Goal: Ask a question: Seek information or help from site administrators or community

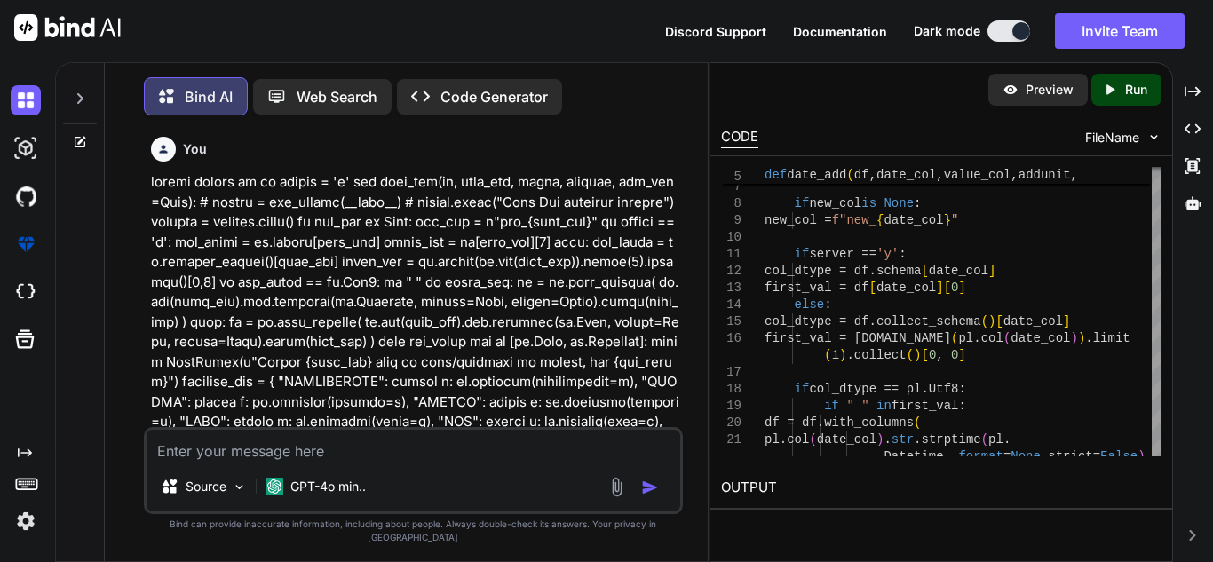
scroll to position [15503, 0]
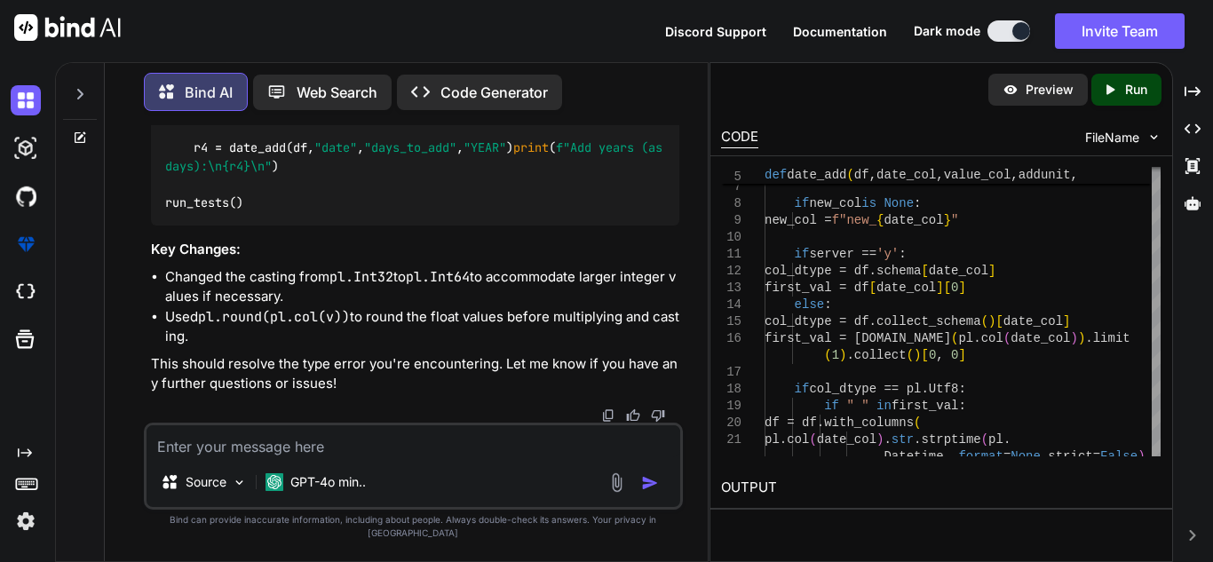
click at [77, 131] on icon at bounding box center [80, 138] width 14 height 14
type textarea "x"
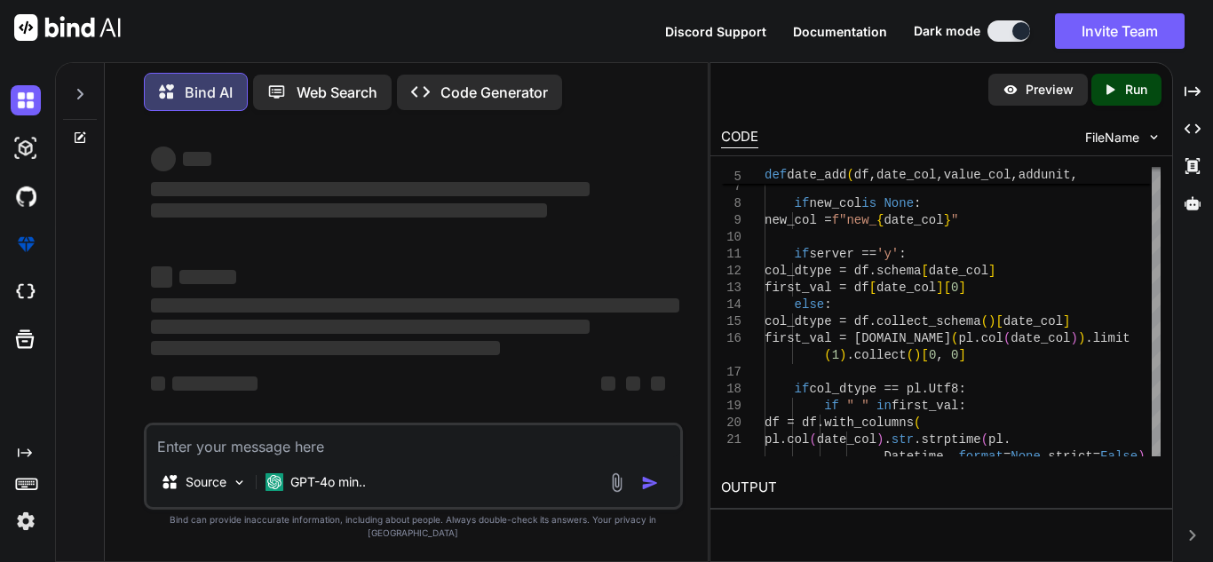
scroll to position [4, 0]
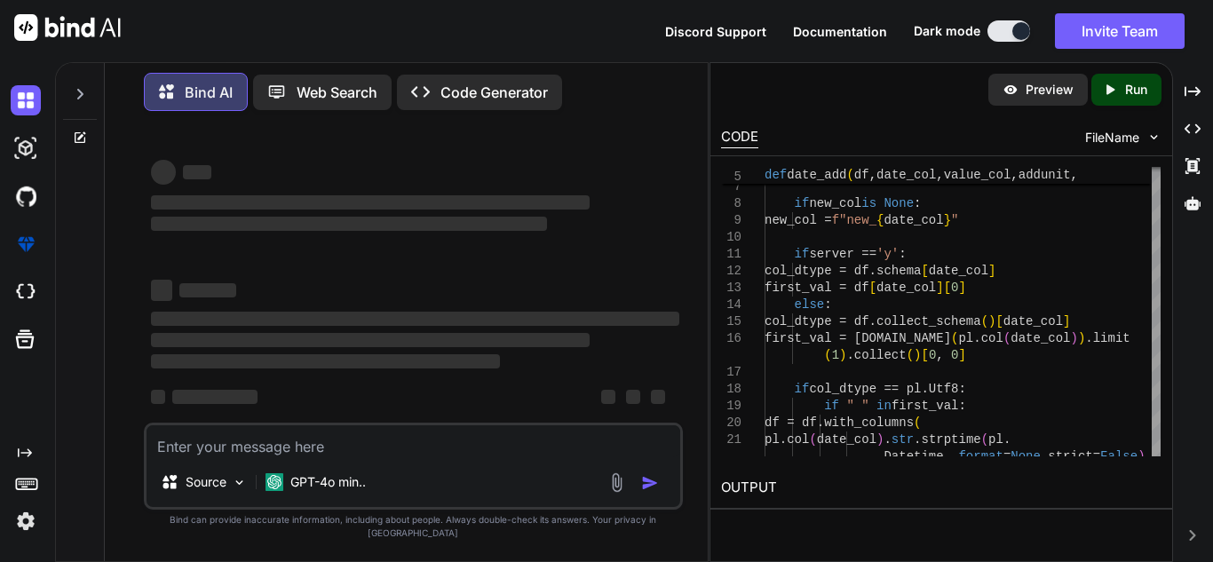
click at [332, 457] on textarea at bounding box center [414, 441] width 534 height 32
paste textarea "def worker(q, request, value, requestId, userInstruction, bearer_token, is_imag…"
type textarea "def worker(q, request, value, requestId, userInstruction, bearer_token, is_imag…"
type textarea "x"
type textarea "def worker(q, request, value, requestId, userInstruction, bearer_token, is_imag…"
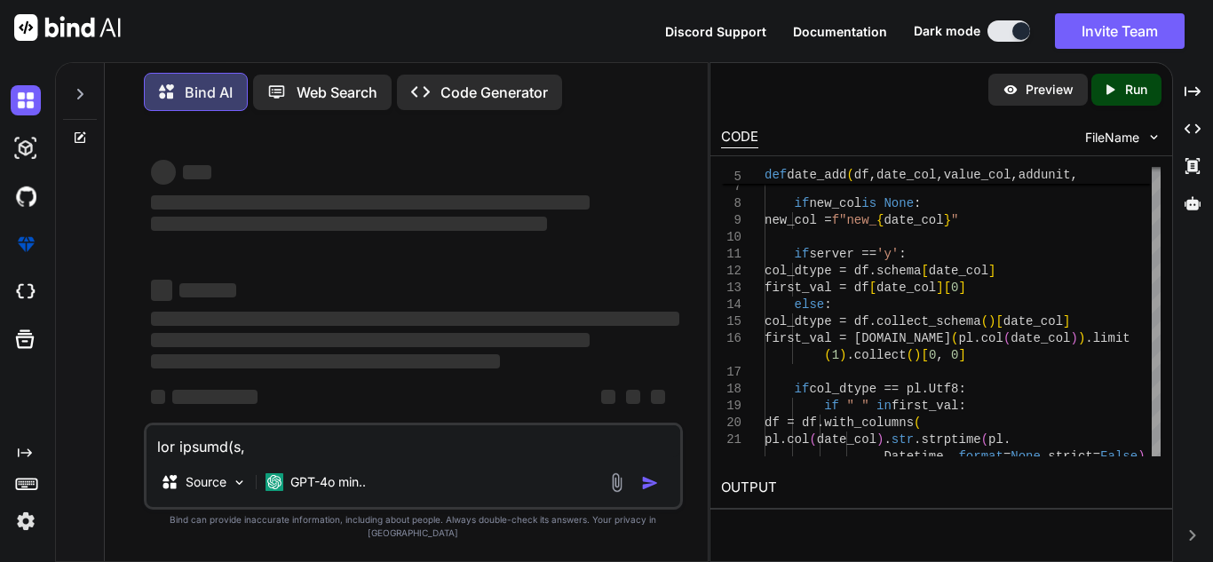
scroll to position [897, 0]
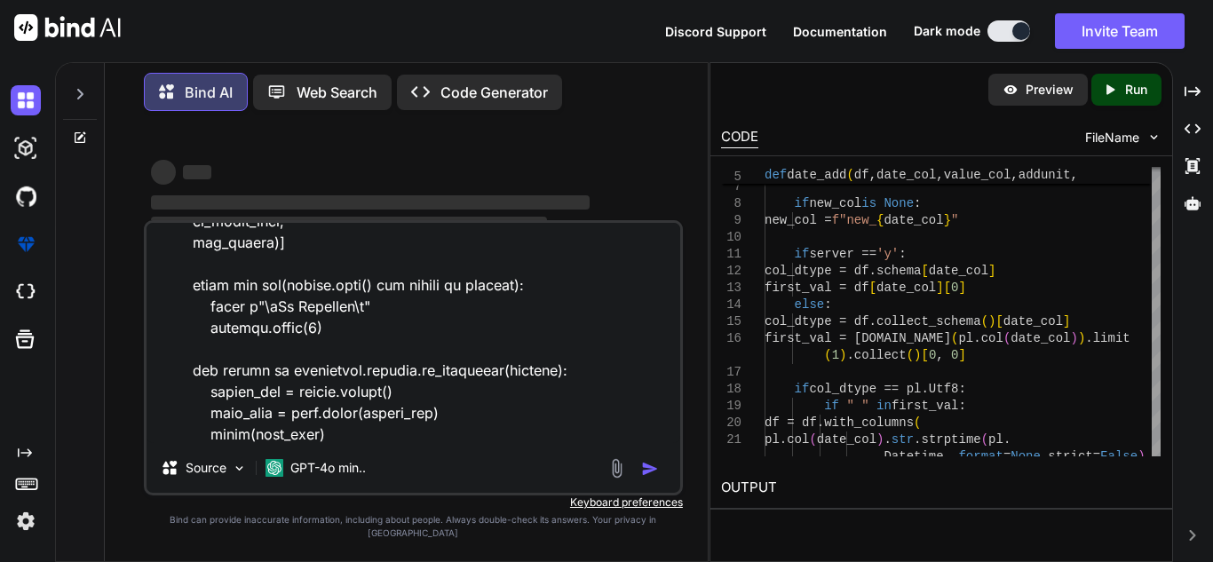
click at [332, 468] on div "GPT-4o min.." at bounding box center [315, 468] width 115 height 36
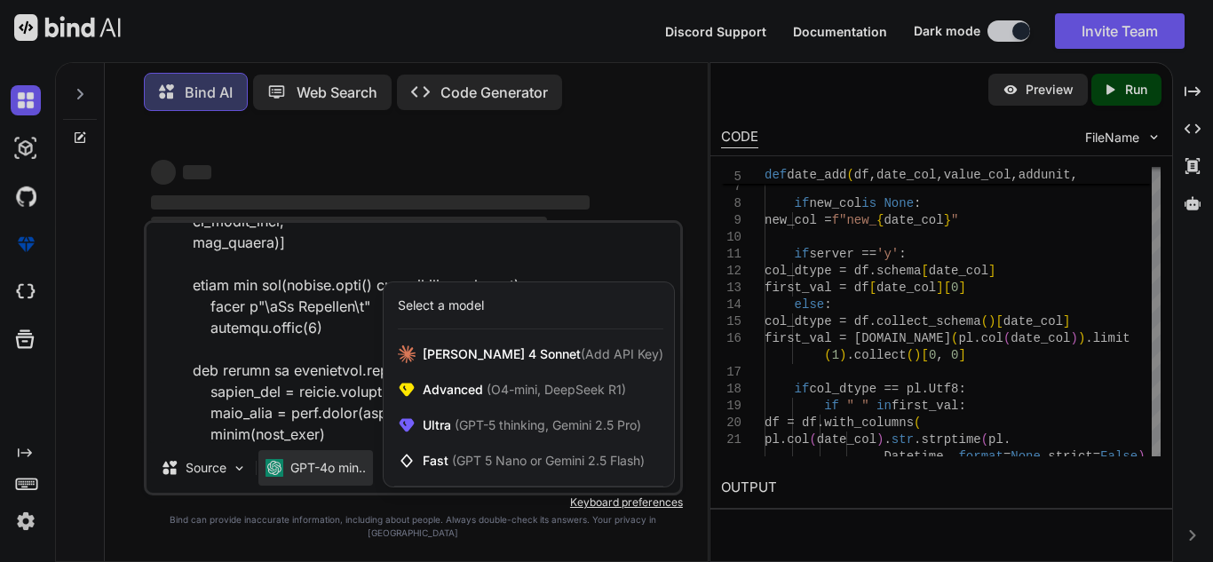
click at [332, 453] on div at bounding box center [606, 281] width 1213 height 562
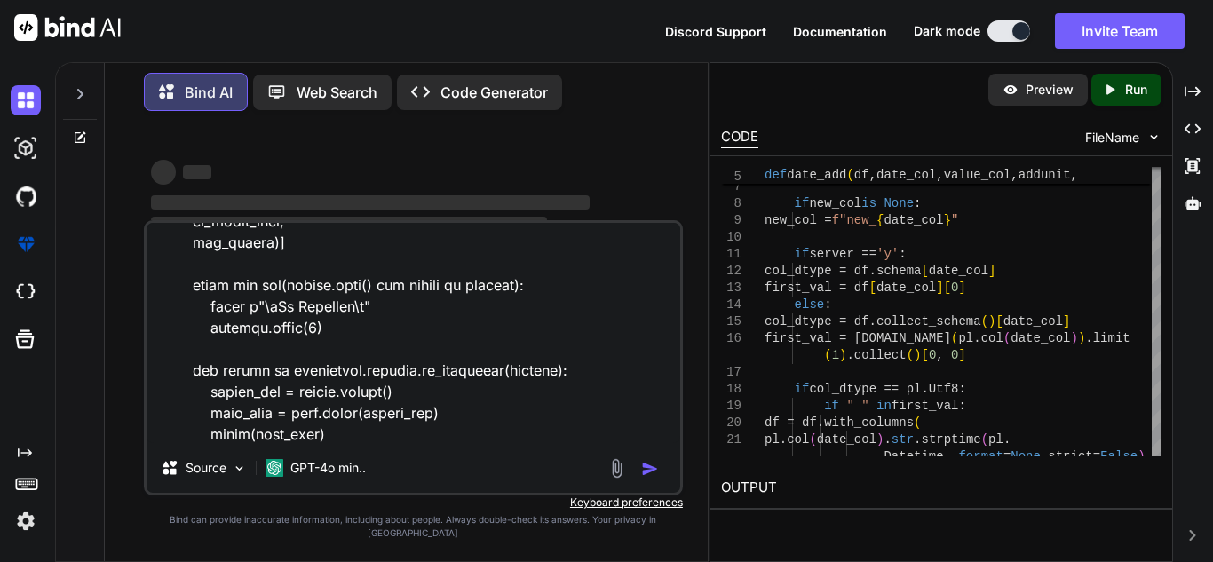
click at [334, 443] on textarea at bounding box center [414, 333] width 534 height 220
type textarea "x"
type textarea "def worker(q, request, value, requestId, userInstruction, bearer_token, is_imag…"
type textarea "x"
type textarea "def worker(q, request, value, requestId, userInstruction, bearer_token, is_imag…"
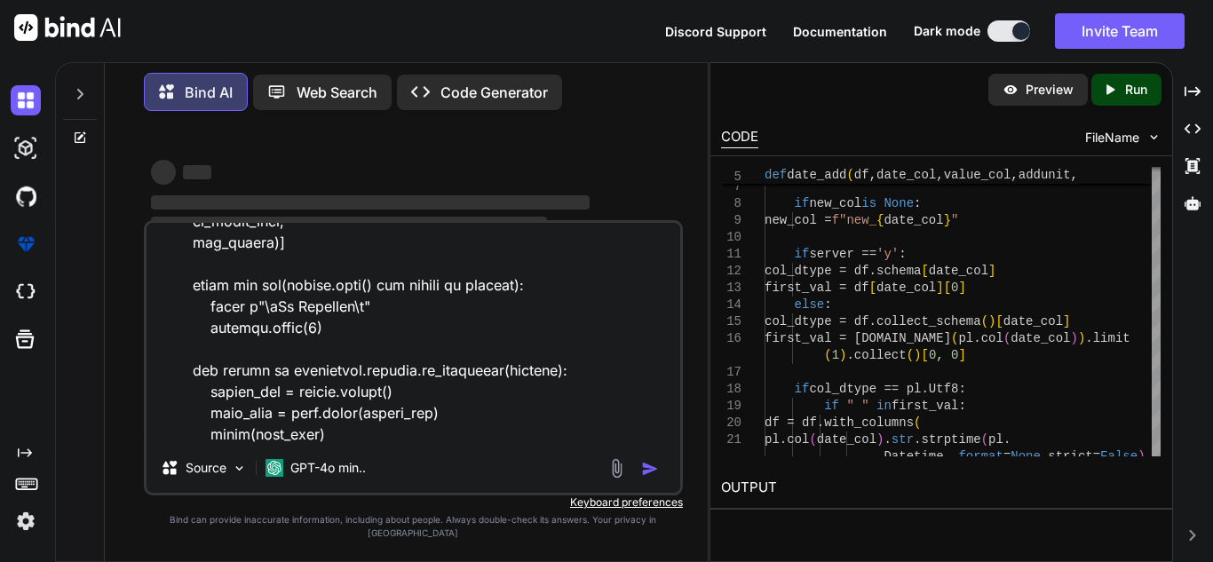
type textarea "x"
type textarea "def worker(q, request, value, requestId, userInstruction, bearer_token, is_imag…"
type textarea "x"
type textarea "def worker(q, request, value, requestId, userInstruction, bearer_token, is_imag…"
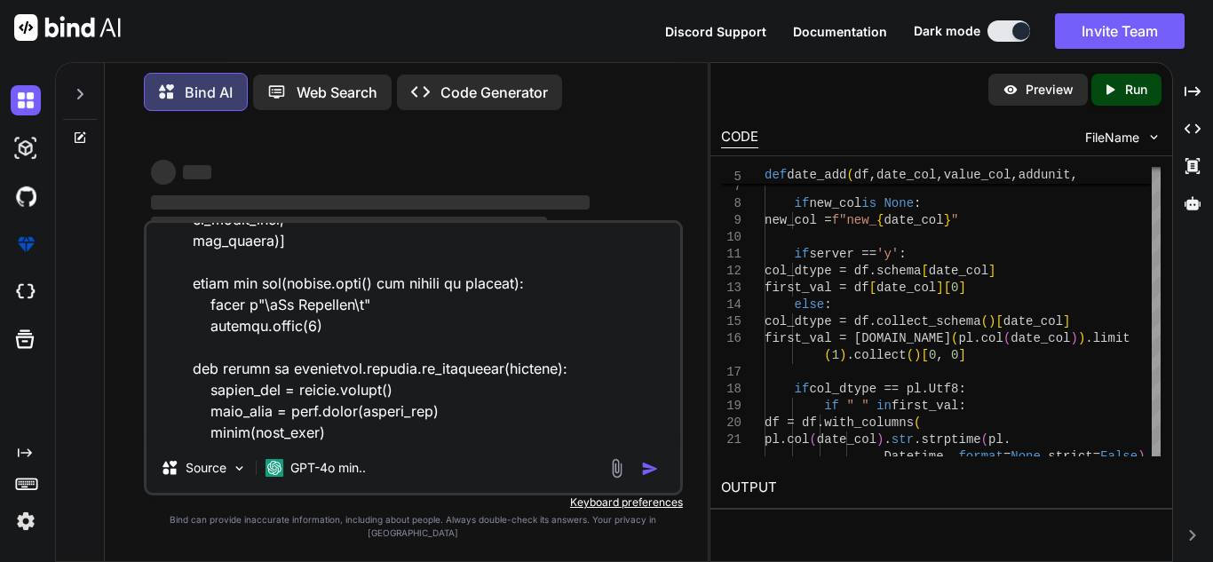
type textarea "x"
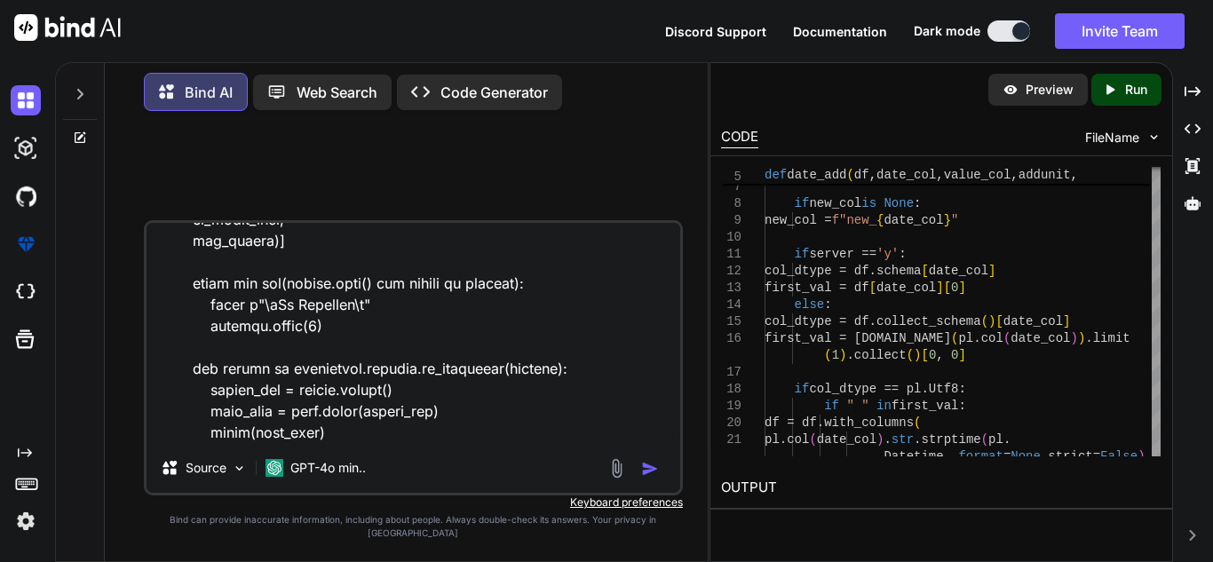
scroll to position [0, 0]
type textarea "def worker(q, request, value, requestId, userInstruction, bearer_token, is_imag…"
type textarea "x"
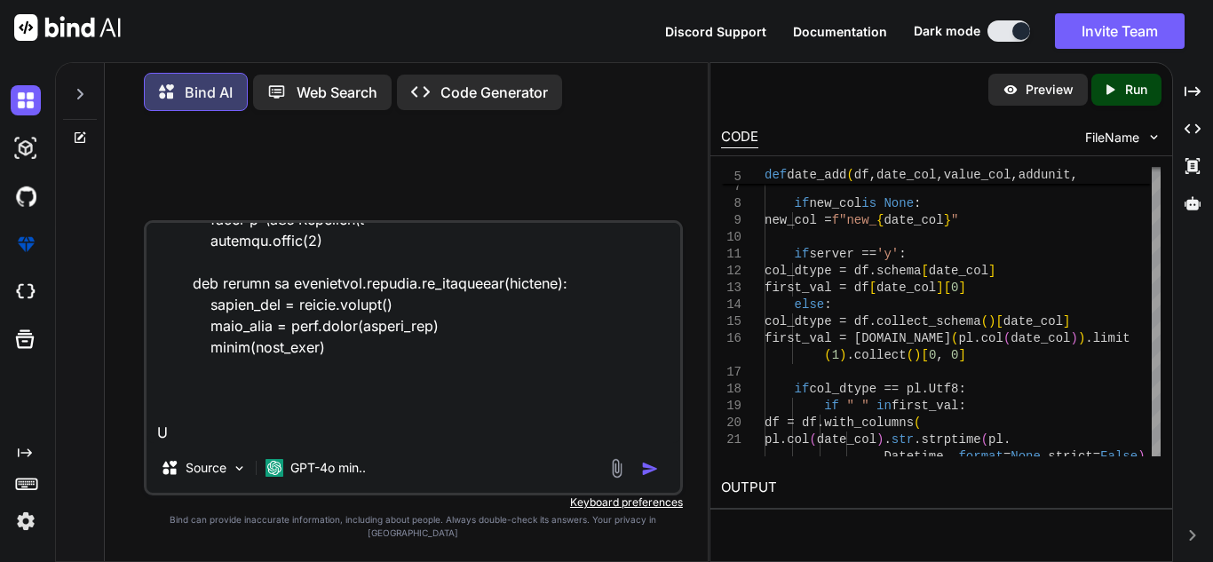
type textarea "def worker(q, request, value, requestId, userInstruction, bearer_token, is_imag…"
type textarea "x"
type textarea "def worker(q, request, value, requestId, userInstruction, bearer_token, is_imag…"
type textarea "x"
type textarea "def worker(q, request, value, requestId, userInstruction, bearer_token, is_imag…"
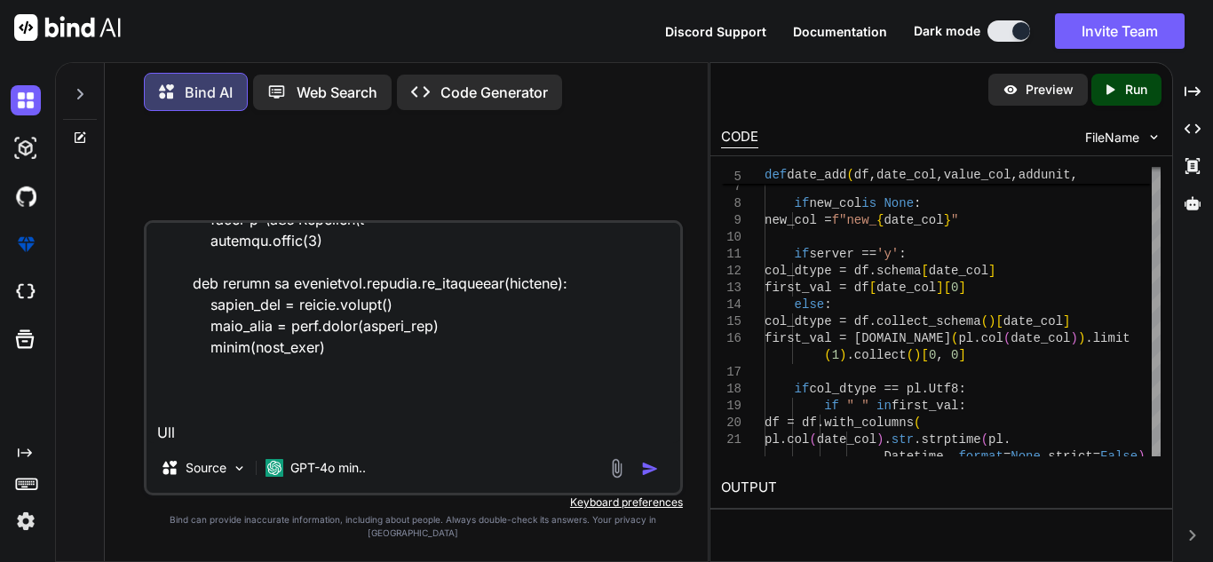
type textarea "x"
type textarea "def worker(q, request, value, requestId, userInstruction, bearer_token, is_imag…"
type textarea "x"
type textarea "def worker(q, request, value, requestId, userInstruction, bearer_token, is_imag…"
type textarea "x"
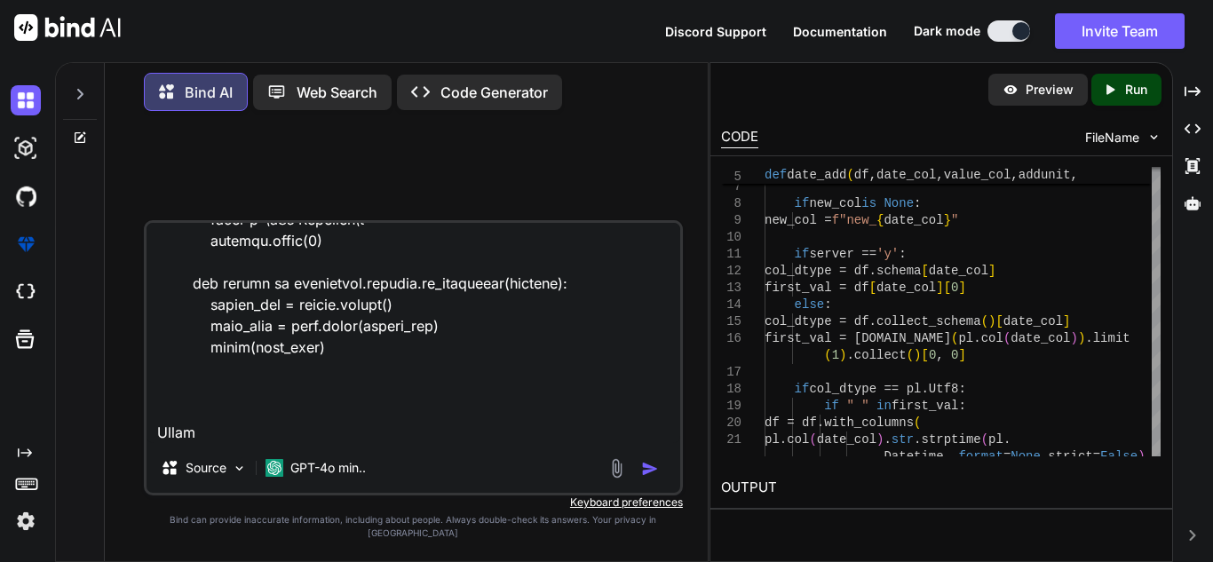
type textarea "def worker(q, request, value, requestId, userInstruction, bearer_token, is_imag…"
type textarea "x"
type textarea "def worker(q, request, value, requestId, userInstruction, bearer_token, is_imag…"
type textarea "x"
type textarea "def worker(q, request, value, requestId, userInstruction, bearer_token, is_imag…"
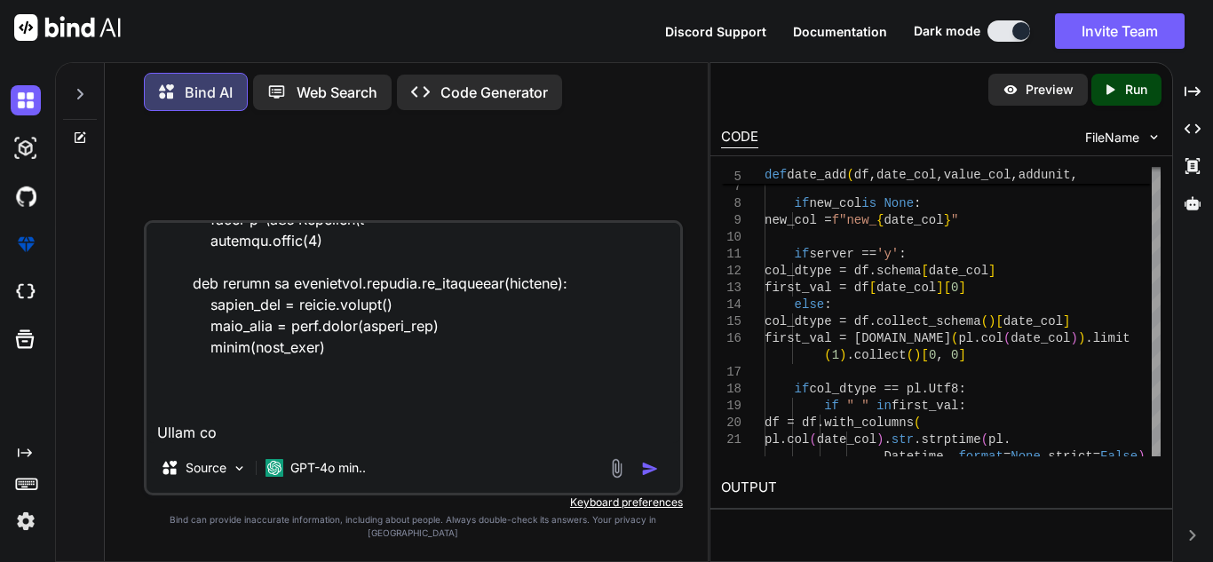
type textarea "x"
type textarea "def worker(q, request, value, requestId, userInstruction, bearer_token, is_imag…"
type textarea "x"
type textarea "def worker(q, request, value, requestId, userInstruction, bearer_token, is_imag…"
type textarea "x"
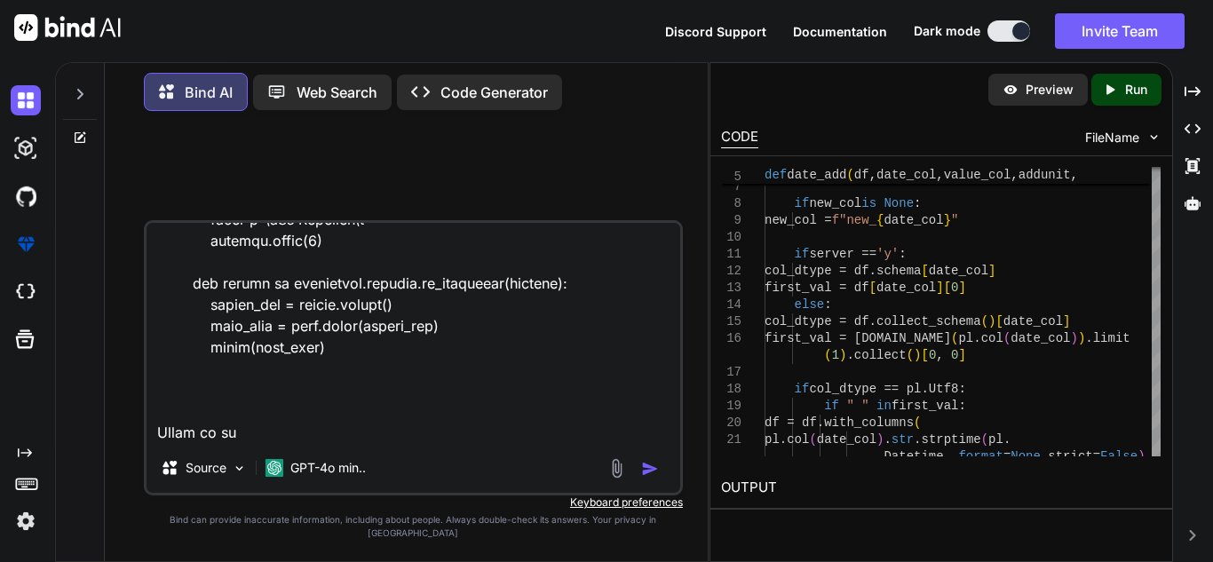
type textarea "def worker(q, request, value, requestId, userInstruction, bearer_token, is_imag…"
type textarea "x"
type textarea "def worker(q, request, value, requestId, userInstruction, bearer_token, is_imag…"
type textarea "x"
type textarea "def worker(q, request, value, requestId, userInstruction, bearer_token, is_imag…"
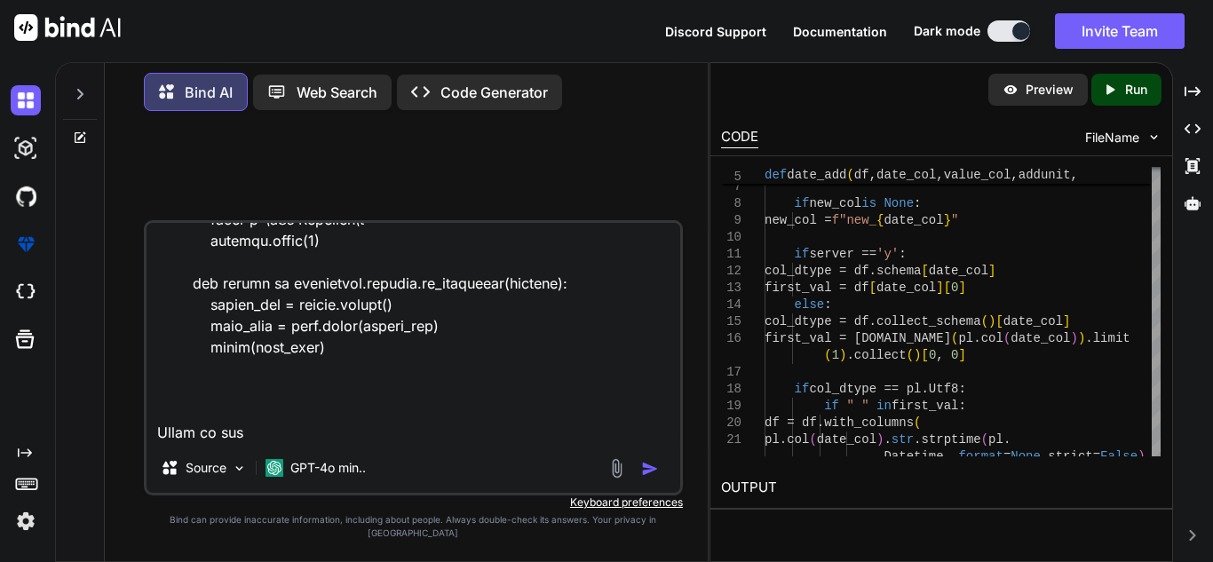
type textarea "x"
type textarea "def worker(q, request, value, requestId, userInstruction, bearer_token, is_imag…"
type textarea "x"
type textarea "def worker(q, request, value, requestId, userInstruction, bearer_token, is_imag…"
type textarea "x"
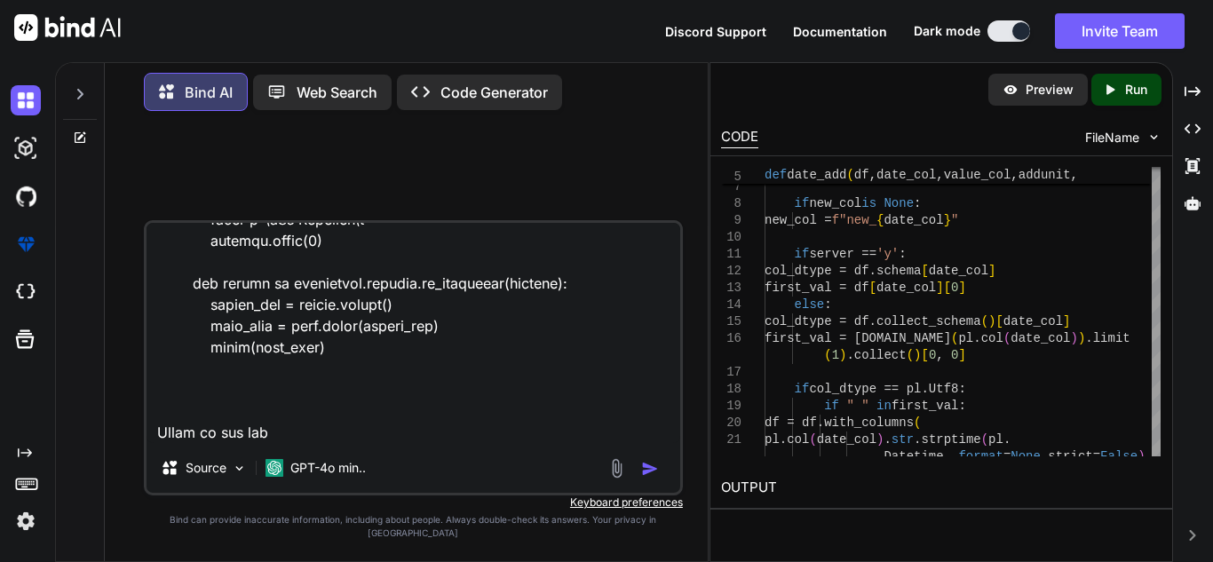
type textarea "def worker(q, request, value, requestId, userInstruction, bearer_token, is_imag…"
type textarea "x"
type textarea "def worker(q, request, value, requestId, userInstruction, bearer_token, is_imag…"
type textarea "x"
type textarea "def worker(q, request, value, requestId, userInstruction, bearer_token, is_imag…"
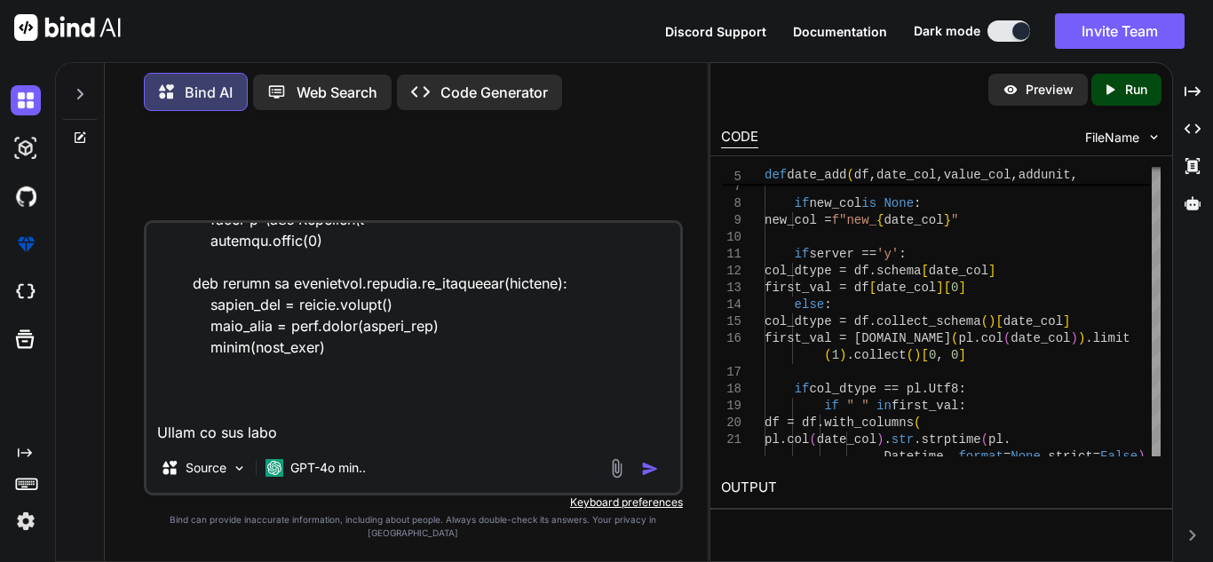
type textarea "x"
type textarea "def worker(q, request, value, requestId, userInstruction, bearer_token, is_imag…"
type textarea "x"
type textarea "def worker(q, request, value, requestId, userInstruction, bearer_token, is_imag…"
type textarea "x"
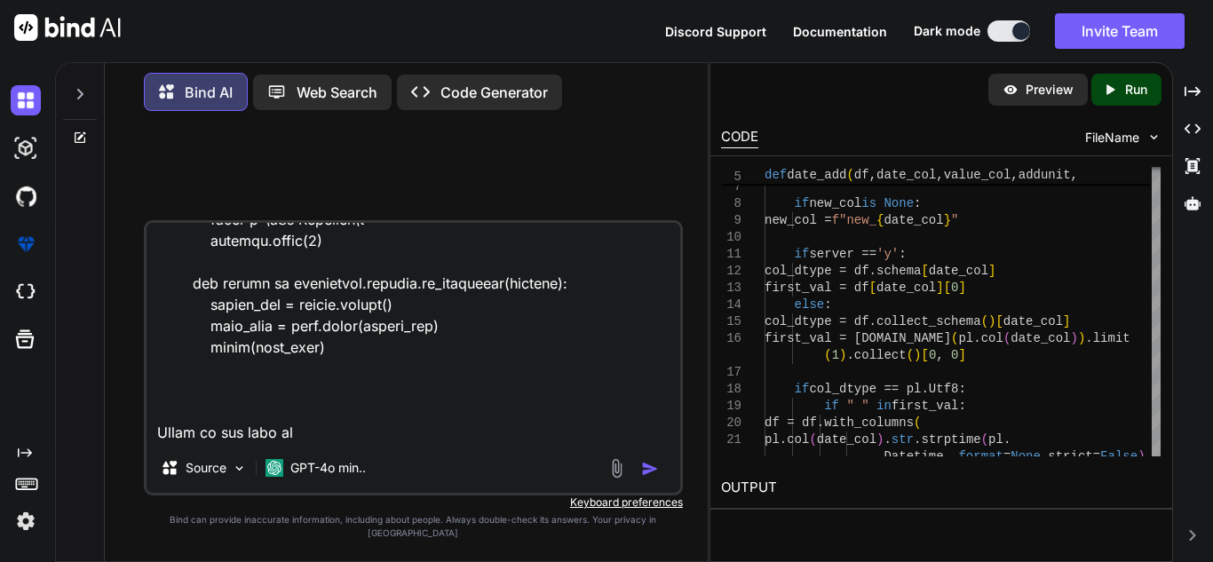
type textarea "def worker(q, request, value, requestId, userInstruction, bearer_token, is_imag…"
type textarea "x"
type textarea "def worker(q, request, value, requestId, userInstruction, bearer_token, is_imag…"
type textarea "x"
type textarea "def worker(q, request, value, requestId, userInstruction, bearer_token, is_imag…"
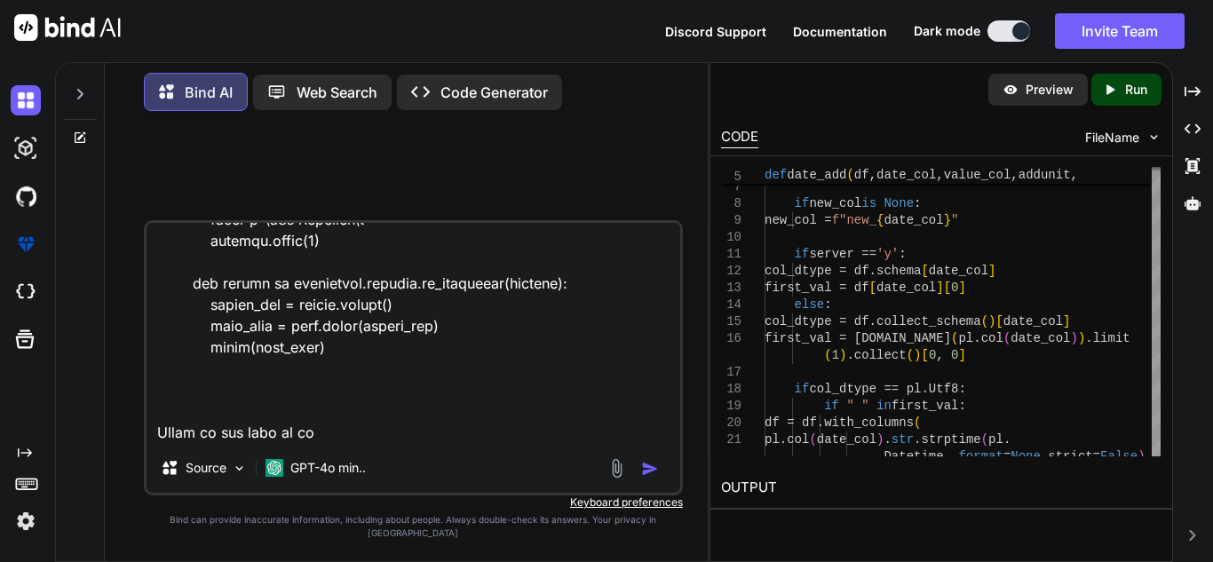
type textarea "x"
type textarea "def worker(q, request, value, requestId, userInstruction, bearer_token, is_imag…"
type textarea "x"
type textarea "def worker(q, request, value, requestId, userInstruction, bearer_token, is_imag…"
type textarea "x"
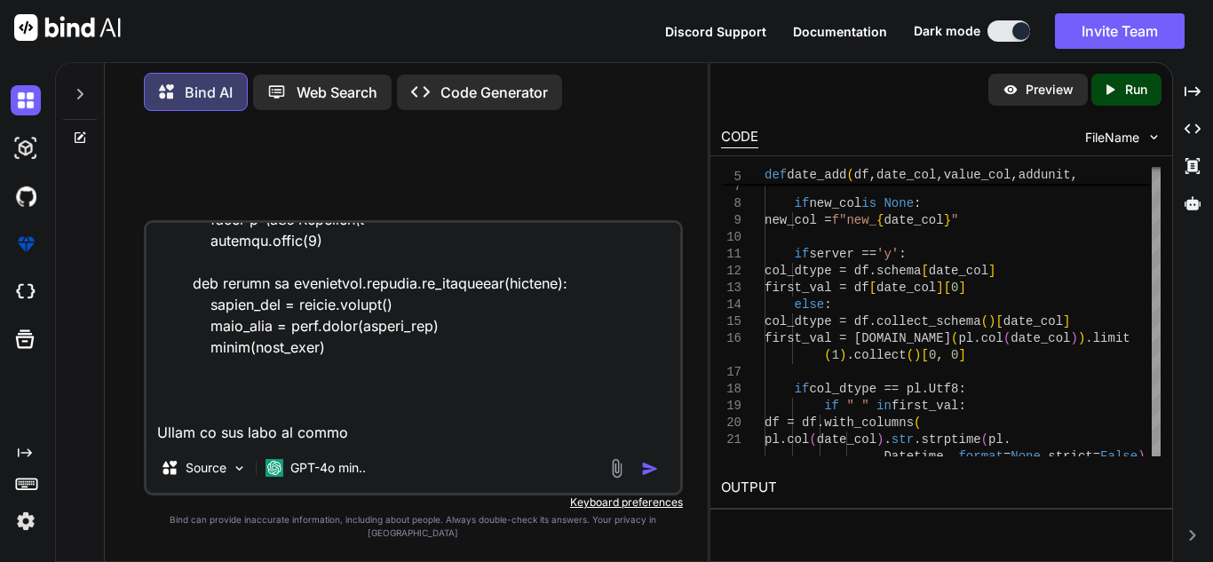
type textarea "def worker(q, request, value, requestId, userInstruction, bearer_token, is_imag…"
type textarea "x"
type textarea "def worker(q, request, value, requestId, userInstruction, bearer_token, is_imag…"
type textarea "x"
type textarea "def worker(q, request, value, requestId, userInstruction, bearer_token, is_imag…"
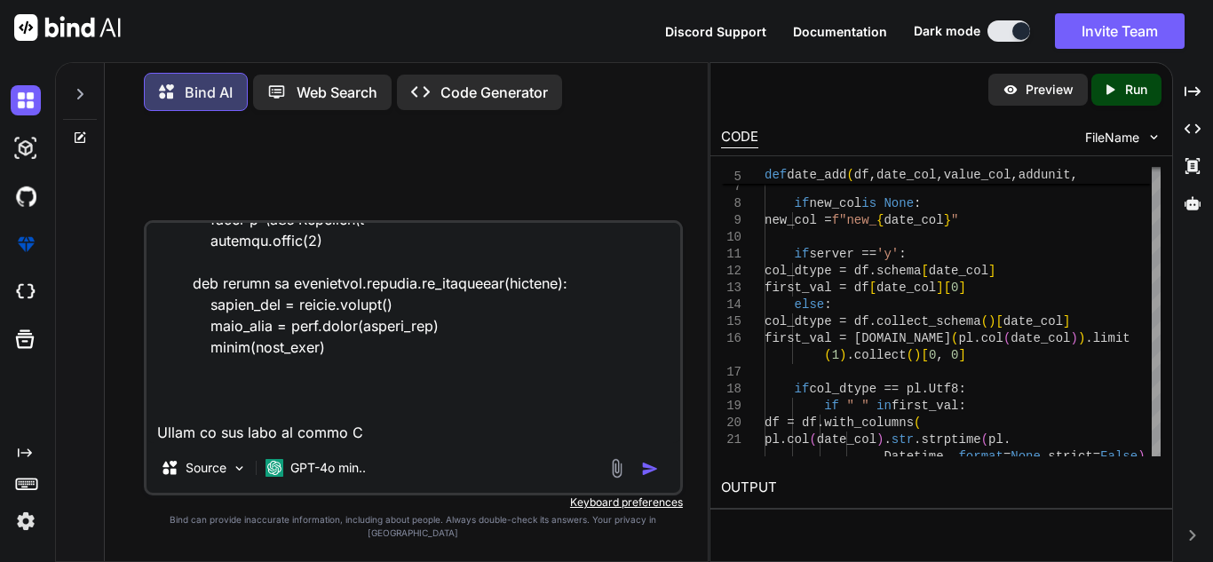
type textarea "x"
type textarea "def worker(q, request, value, requestId, userInstruction, bearer_token, is_imag…"
type textarea "x"
type textarea "def worker(q, request, value, requestId, userInstruction, bearer_token, is_imag…"
type textarea "x"
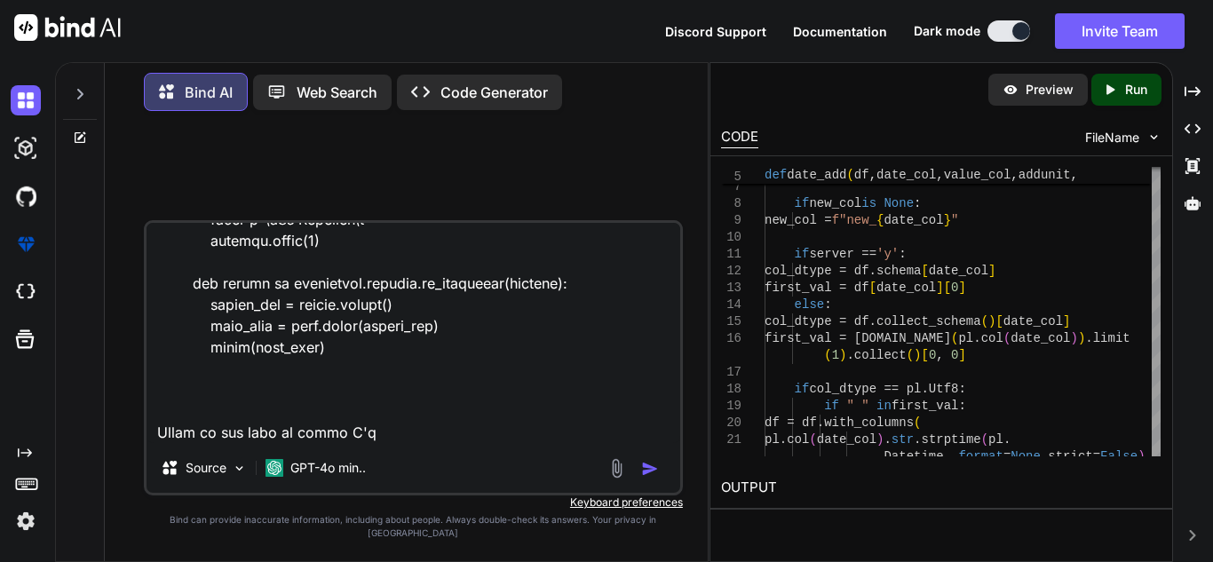
type textarea "def worker(q, request, value, requestId, userInstruction, bearer_token, is_imag…"
type textarea "x"
type textarea "def worker(q, request, value, requestId, userInstruction, bearer_token, is_imag…"
type textarea "x"
type textarea "def worker(q, request, value, requestId, userInstruction, bearer_token, is_imag…"
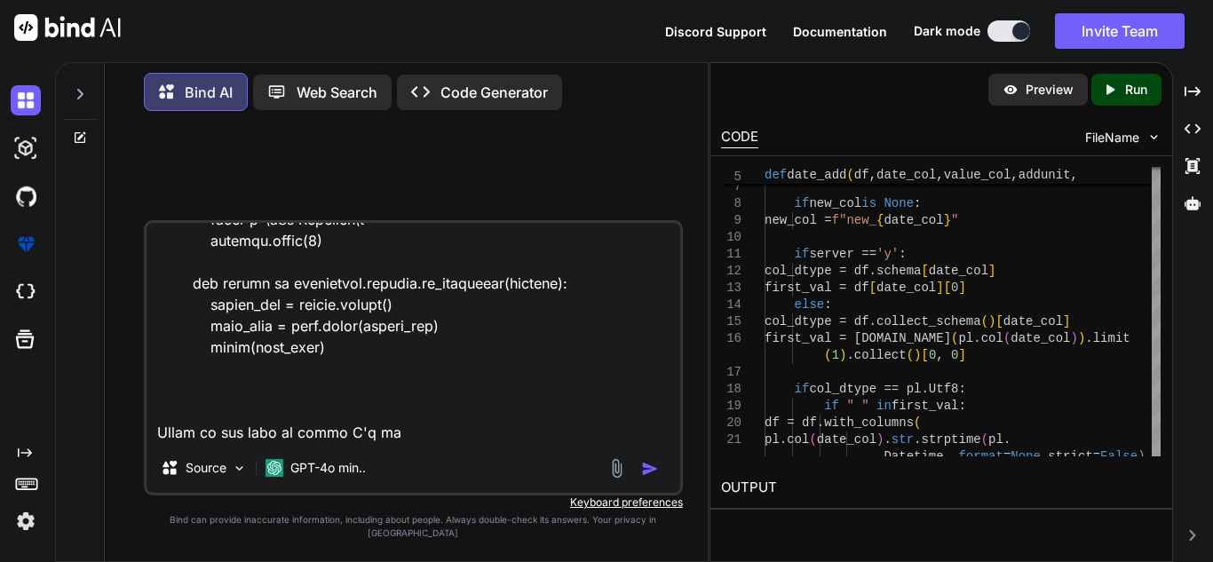
type textarea "x"
type textarea "def worker(q, request, value, requestId, userInstruction, bearer_token, is_imag…"
type textarea "x"
type textarea "def worker(q, request, value, requestId, userInstruction, bearer_token, is_imag…"
type textarea "x"
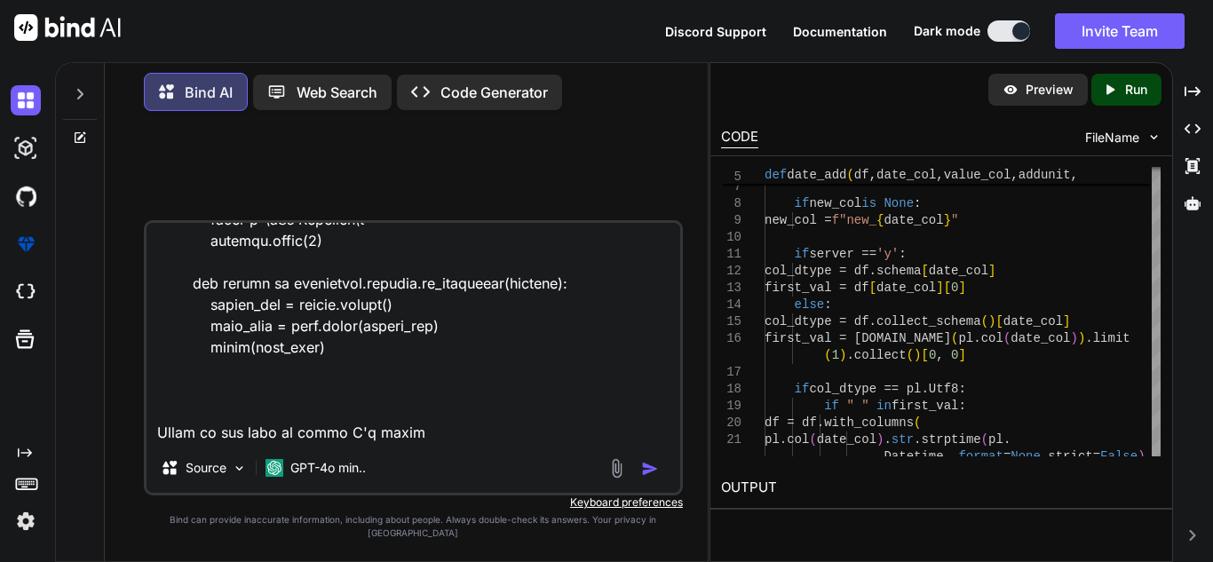
type textarea "def worker(q, request, value, requestId, userInstruction, bearer_token, is_imag…"
type textarea "x"
type textarea "def worker(q, request, value, requestId, userInstruction, bearer_token, is_imag…"
type textarea "x"
type textarea "def worker(q, request, value, requestId, userInstruction, bearer_token, is_imag…"
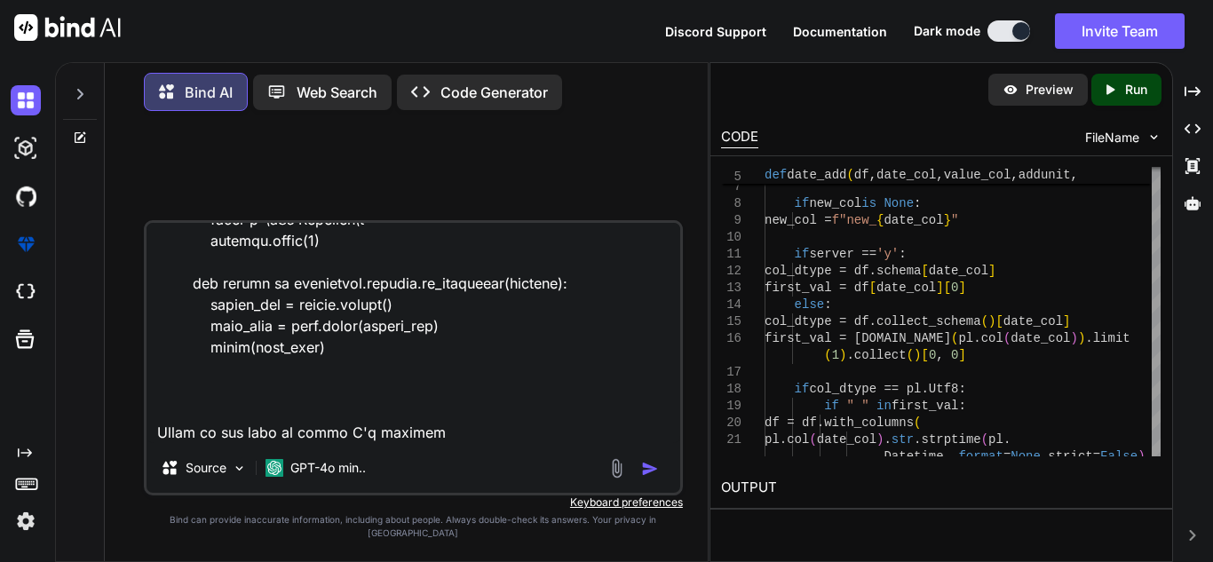
type textarea "x"
type textarea "def worker(q, request, value, requestId, userInstruction, bearer_token, is_imag…"
type textarea "x"
type textarea "def worker(q, request, value, requestId, userInstruction, bearer_token, is_imag…"
type textarea "x"
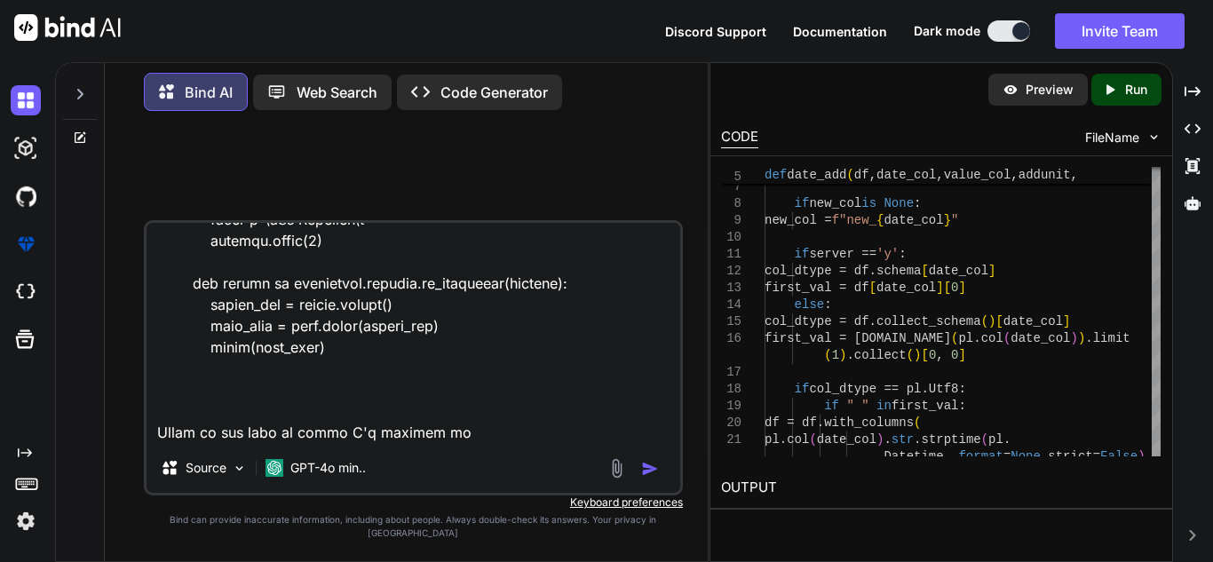
type textarea "def worker(q, request, value, requestId, userInstruction, bearer_token, is_imag…"
type textarea "x"
type textarea "def worker(q, request, value, requestId, userInstruction, bearer_token, is_imag…"
type textarea "x"
type textarea "def worker(q, request, value, requestId, userInstruction, bearer_token, is_imag…"
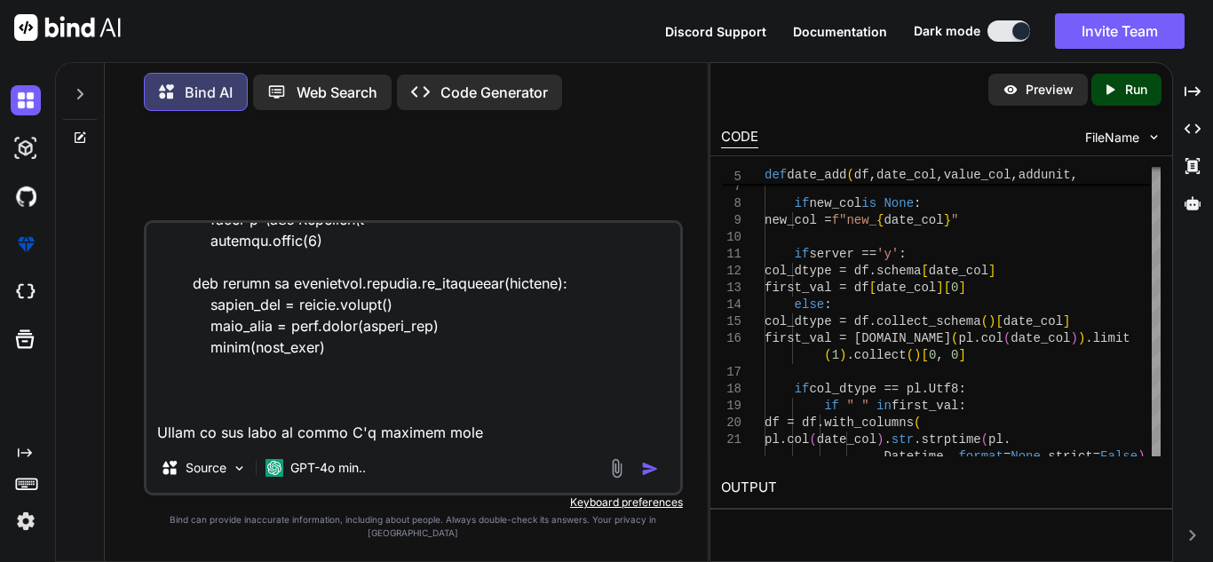
type textarea "x"
type textarea "def worker(q, request, value, requestId, userInstruction, bearer_token, is_imag…"
type textarea "x"
type textarea "def worker(q, request, value, requestId, userInstruction, bearer_token, is_imag…"
type textarea "x"
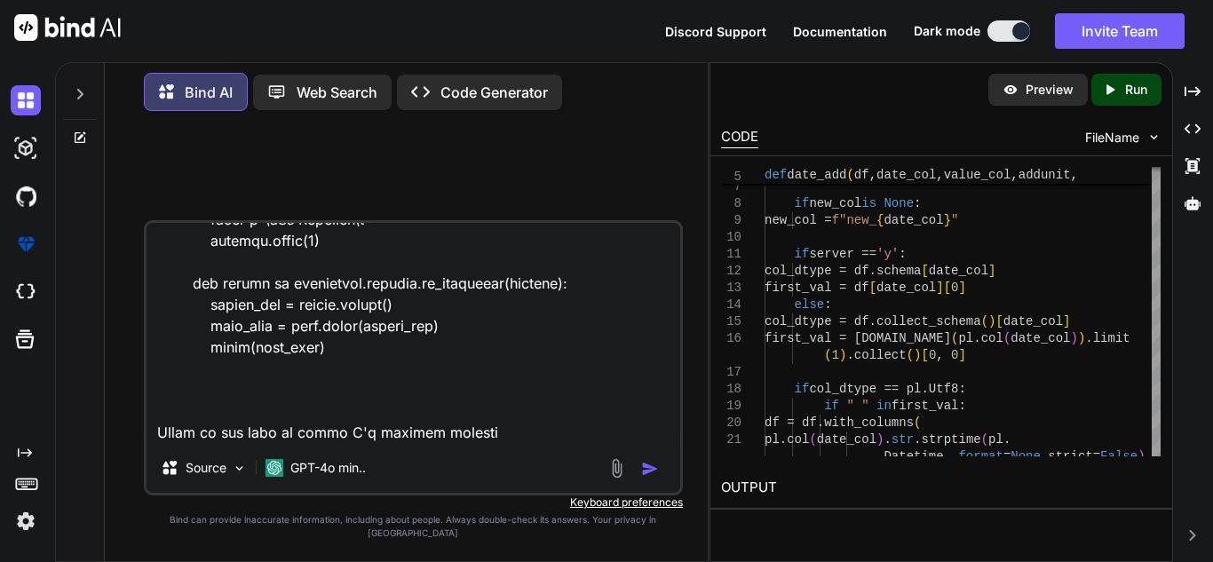
type textarea "def worker(q, request, value, requestId, userInstruction, bearer_token, is_imag…"
type textarea "x"
type textarea "def worker(q, request, value, requestId, userInstruction, bearer_token, is_imag…"
type textarea "x"
type textarea "def worker(q, request, value, requestId, userInstruction, bearer_token, is_imag…"
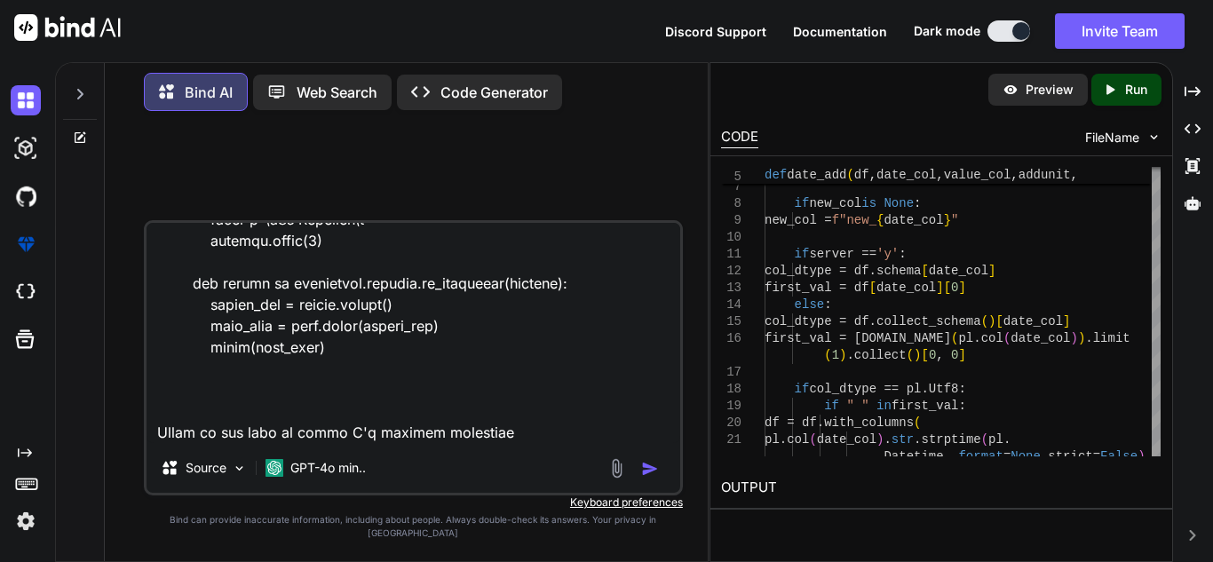
type textarea "x"
type textarea "def worker(q, request, value, requestId, userInstruction, bearer_token, is_imag…"
type textarea "x"
type textarea "def worker(q, request, value, requestId, userInstruction, bearer_token, is_imag…"
type textarea "x"
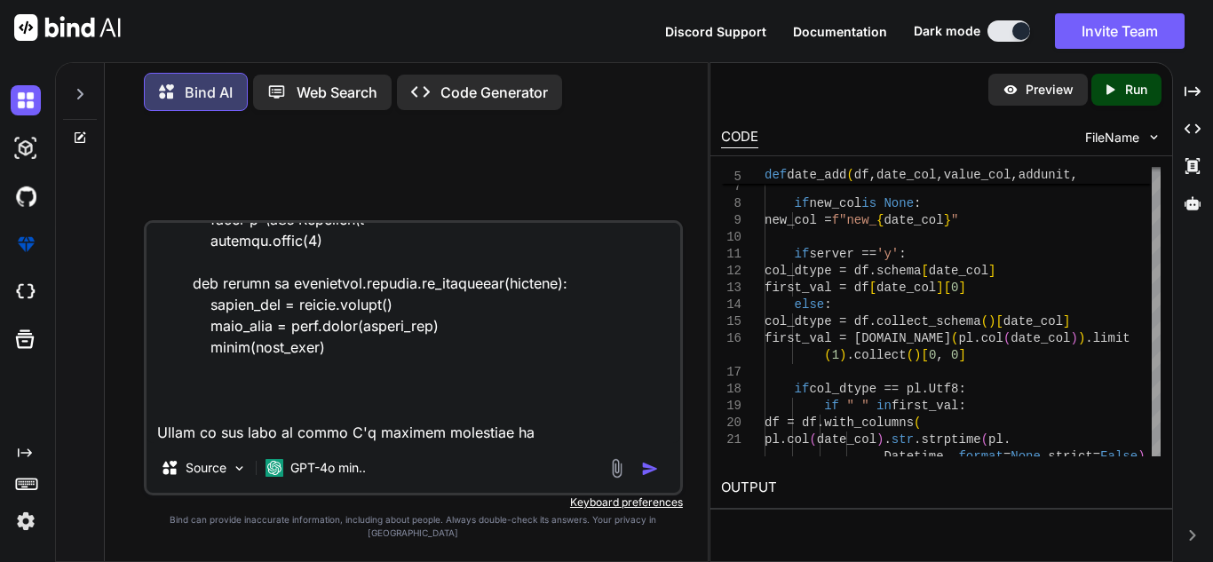
type textarea "def worker(q, request, value, requestId, userInstruction, bearer_token, is_imag…"
type textarea "x"
type textarea "def worker(q, request, value, requestId, userInstruction, bearer_token, is_imag…"
type textarea "x"
type textarea "def worker(q, request, value, requestId, userInstruction, bearer_token, is_imag…"
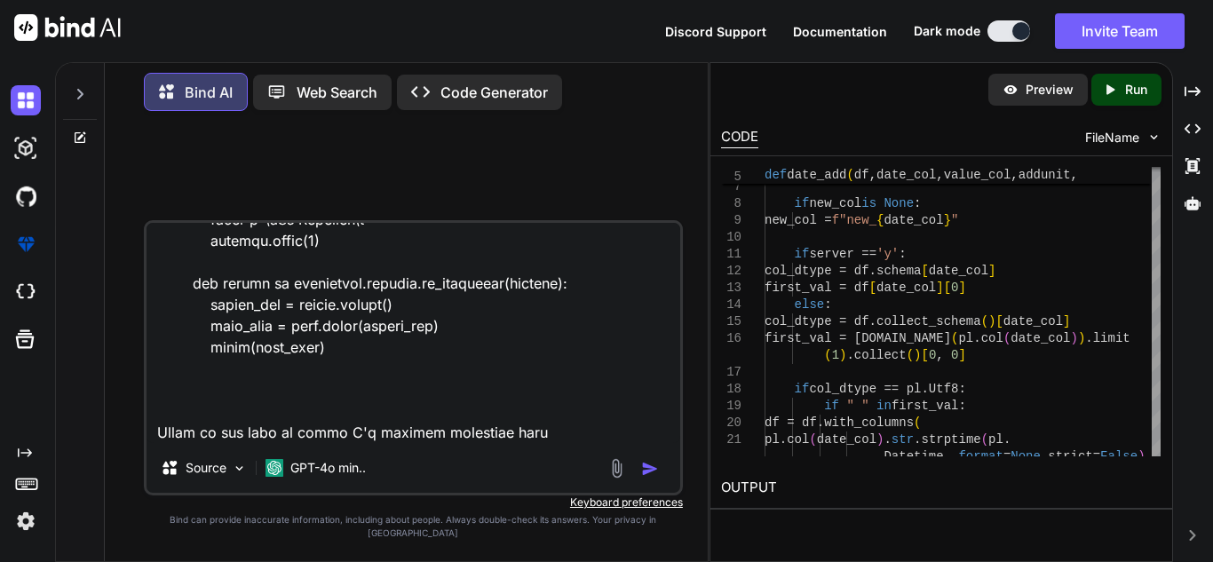
type textarea "x"
type textarea "def worker(q, request, value, requestId, userInstruction, bearer_token, is_imag…"
type textarea "x"
type textarea "def worker(q, request, value, requestId, userInstruction, bearer_token, is_imag…"
type textarea "x"
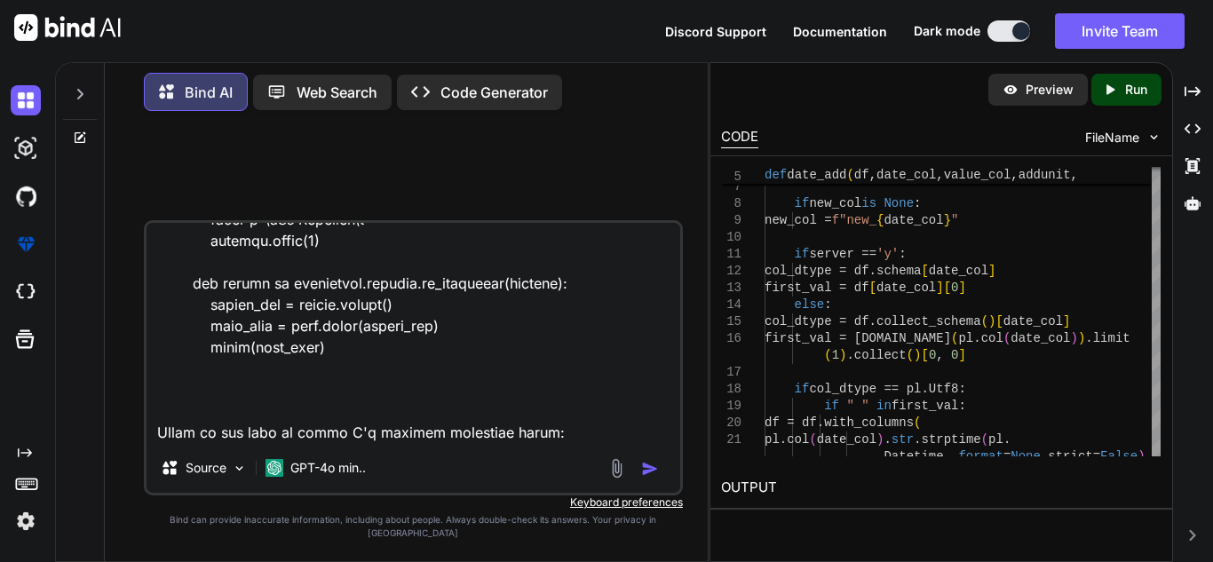
click at [568, 443] on textarea at bounding box center [414, 333] width 534 height 220
click at [433, 442] on textarea at bounding box center [414, 333] width 534 height 220
paste textarea "Traceback (most recent call last): File "C:\Users\user\Documents\HOBS\OCR_FABRI…"
type textarea "def worker(q, request, value, requestId, userInstruction, bearer_token, is_imag…"
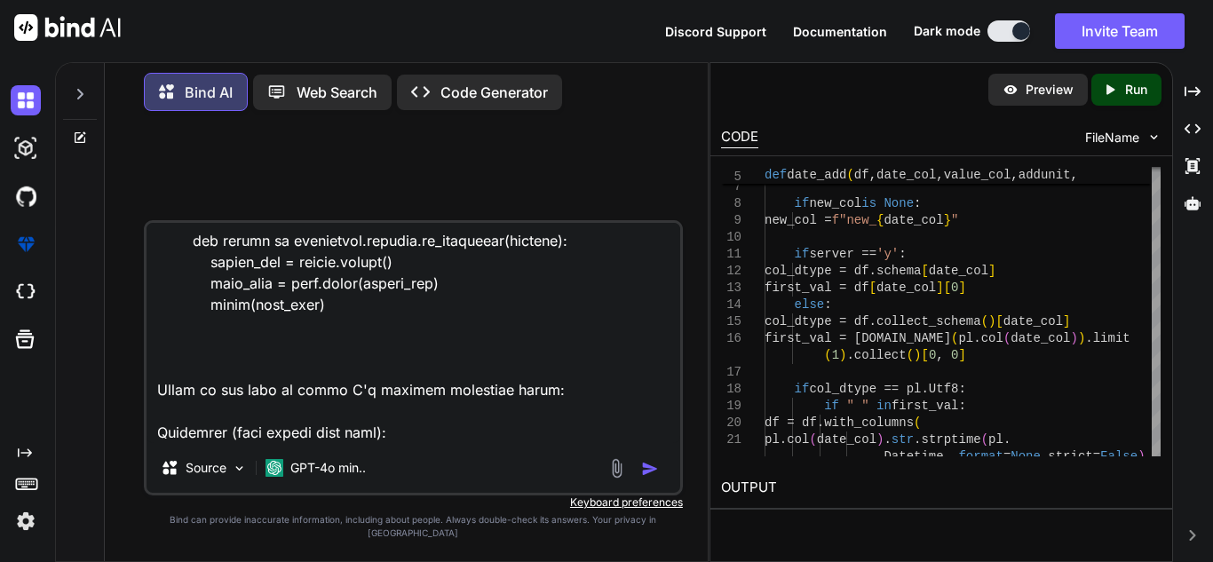
scroll to position [5821, 0]
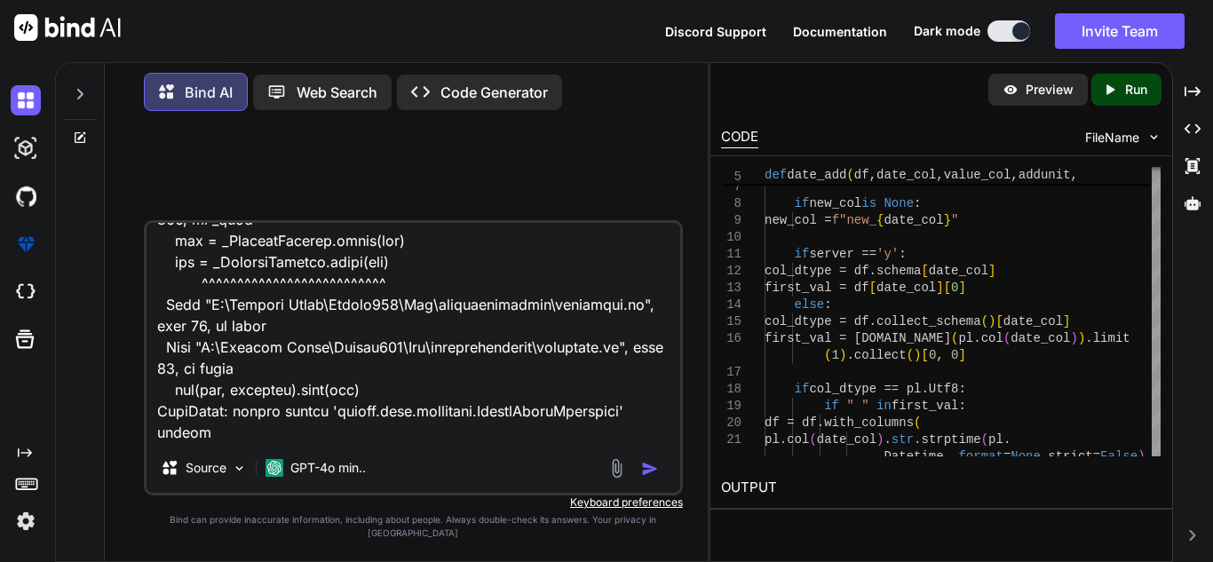
type textarea "x"
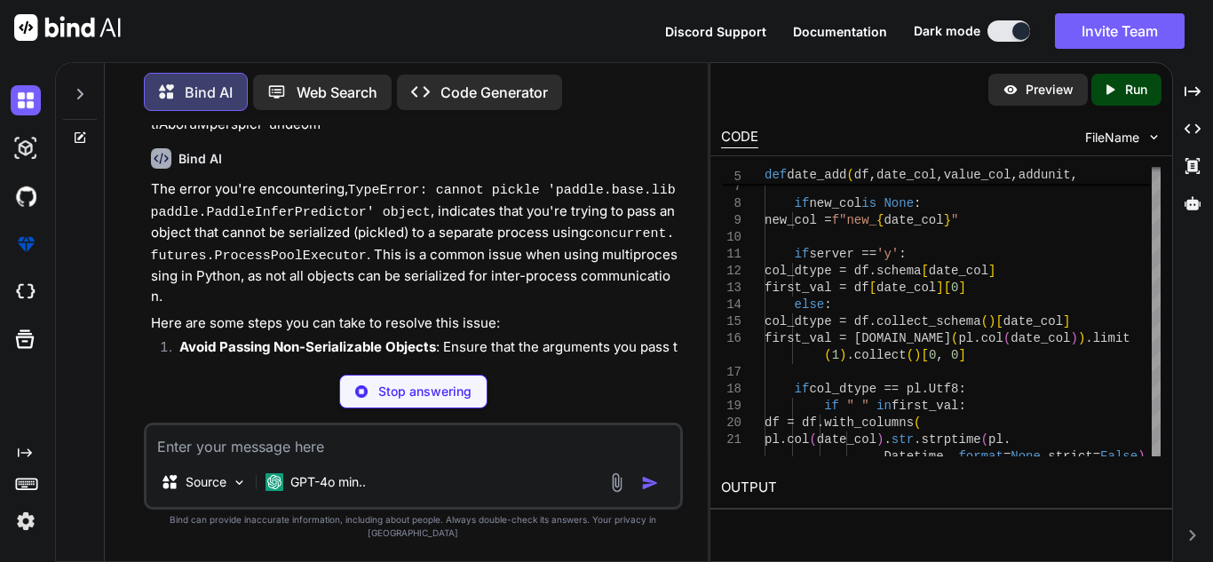
scroll to position [2355, 0]
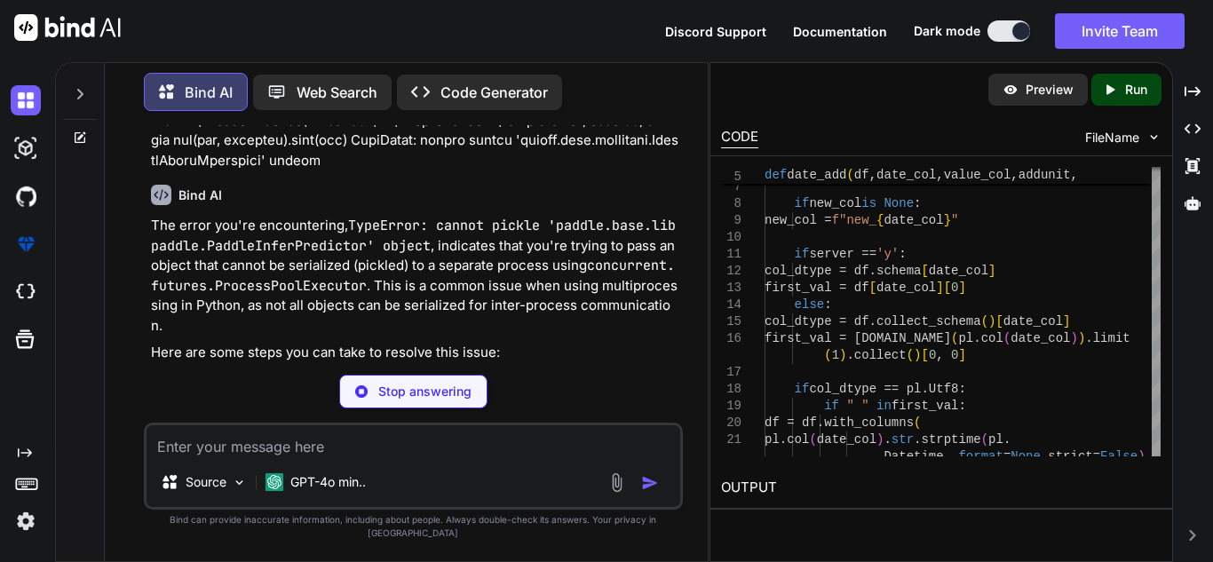
type textarea "x"
type textarea "print(json_data) def create_predictor(): # Logic to create and return a PaddleI…"
type textarea "x"
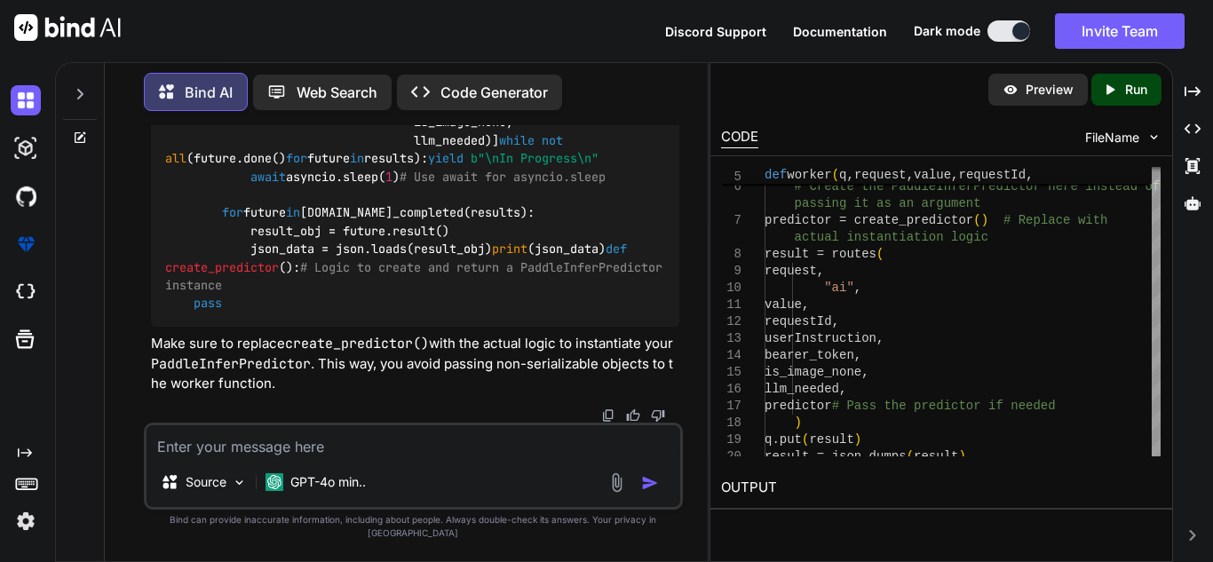
scroll to position [3636, 0]
click at [414, 452] on textarea at bounding box center [414, 441] width 534 height 32
type textarea "w"
type textarea "x"
type textarea "wh"
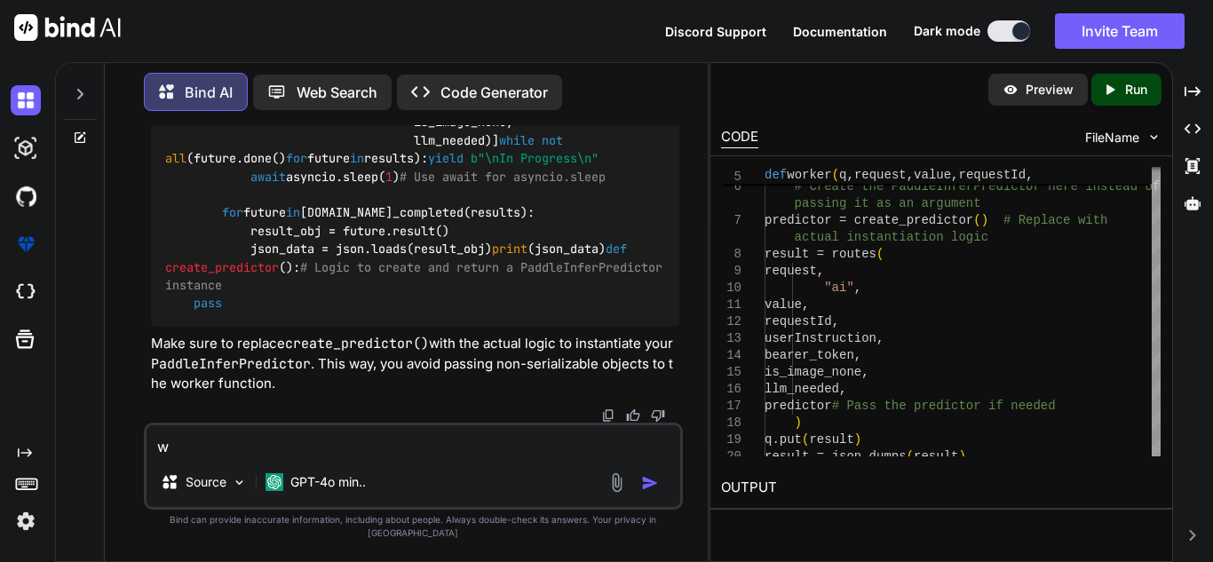
type textarea "x"
type textarea "wha"
type textarea "x"
type textarea "what"
type textarea "x"
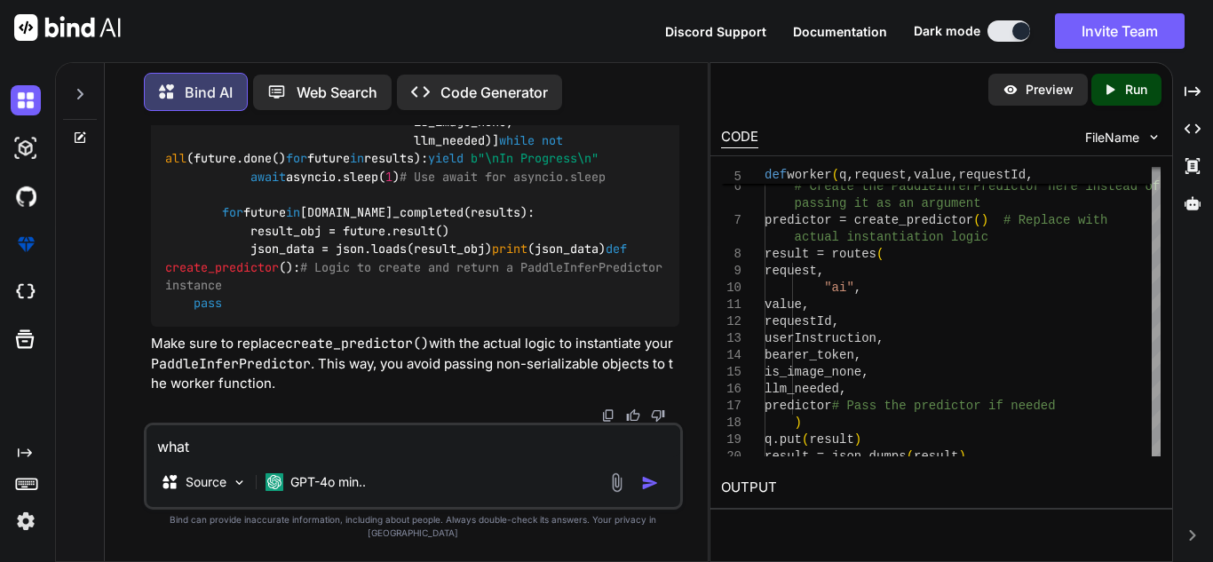
type textarea "what"
type textarea "x"
type textarea "what i"
type textarea "x"
type textarea "what is"
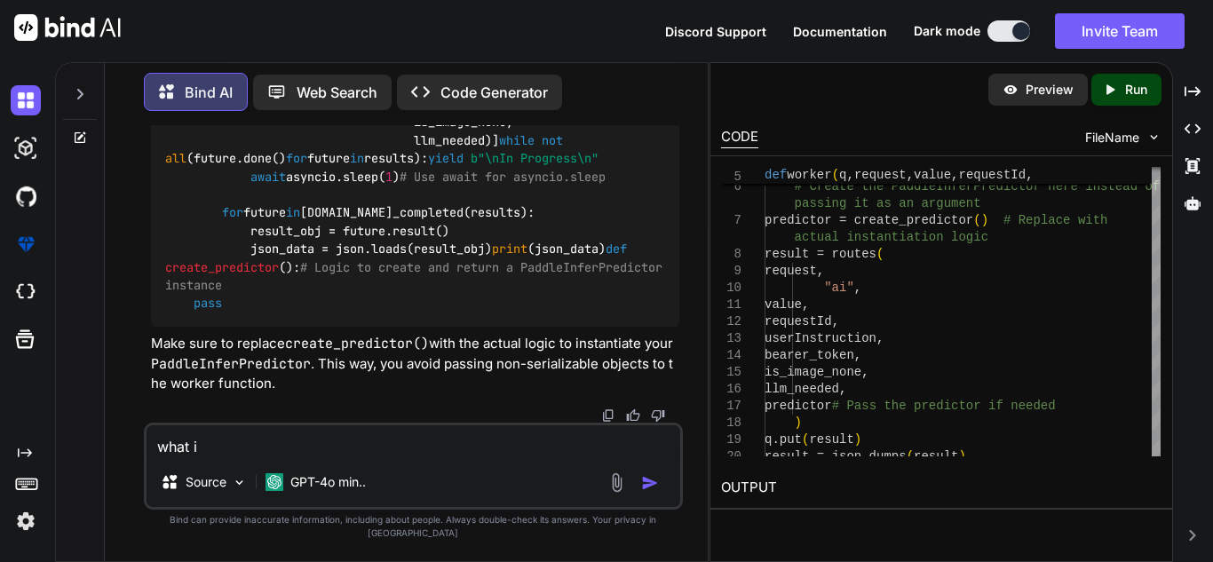
type textarea "x"
type textarea "what is"
type textarea "x"
type textarea "what is t"
type textarea "x"
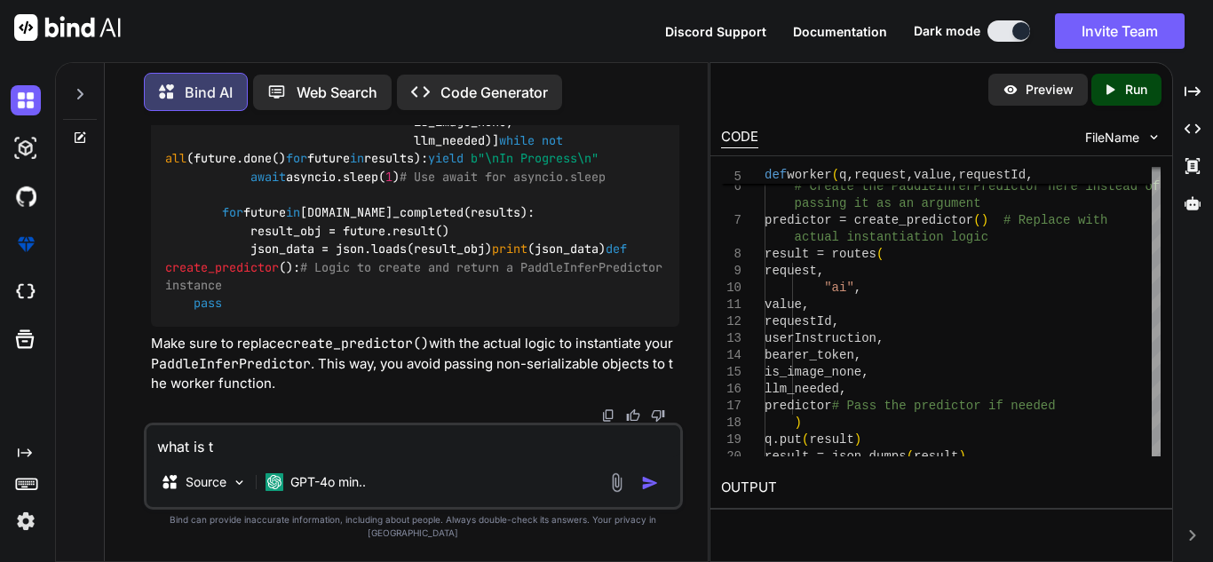
type textarea "what is th"
type textarea "x"
type textarea "what is the"
type textarea "x"
type textarea "what is the"
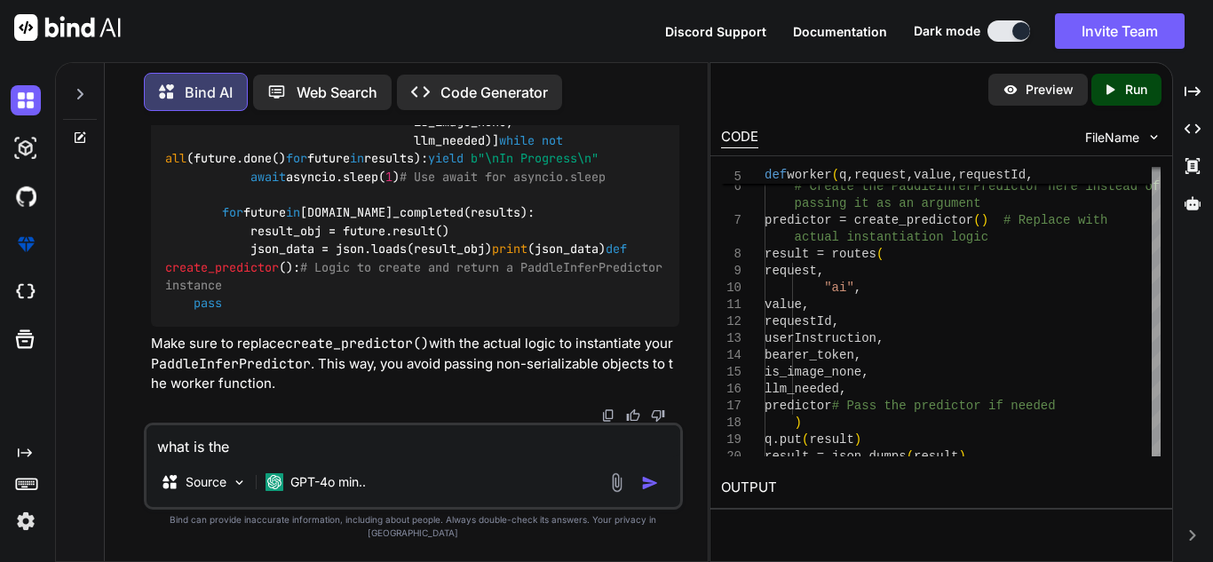
type textarea "x"
type textarea "what is the f"
type textarea "x"
type textarea "what is the fi"
type textarea "x"
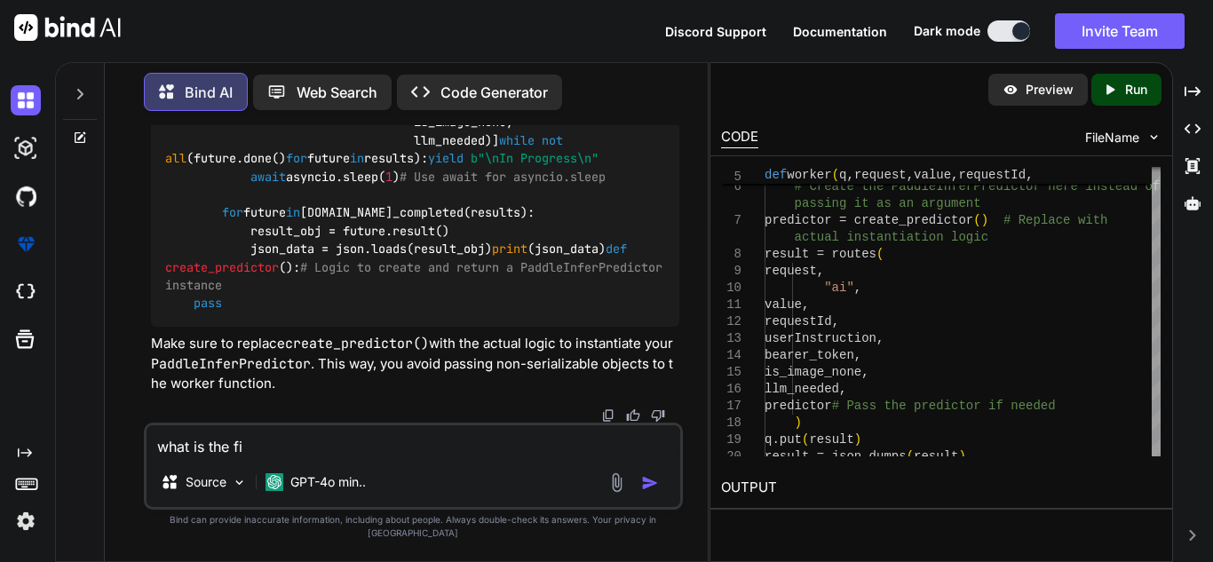
type textarea "what is the fix"
type textarea "x"
type textarea "what is the fix"
type textarea "x"
type textarea "what is the fix i"
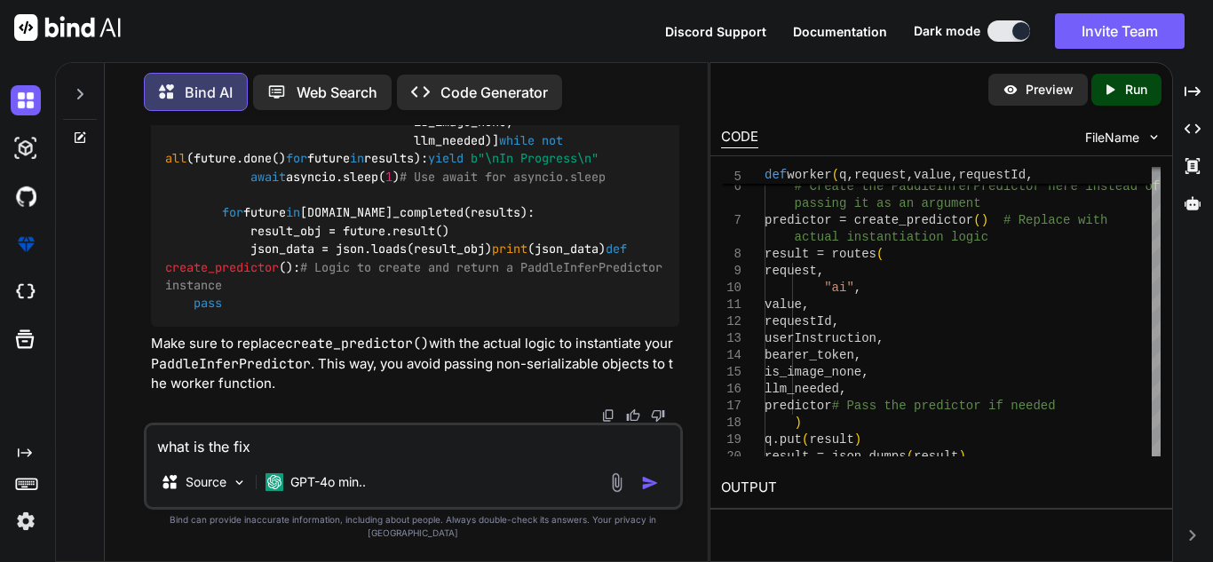
type textarea "x"
type textarea "what is the fix in"
type textarea "x"
type textarea "what is the fix in"
type textarea "x"
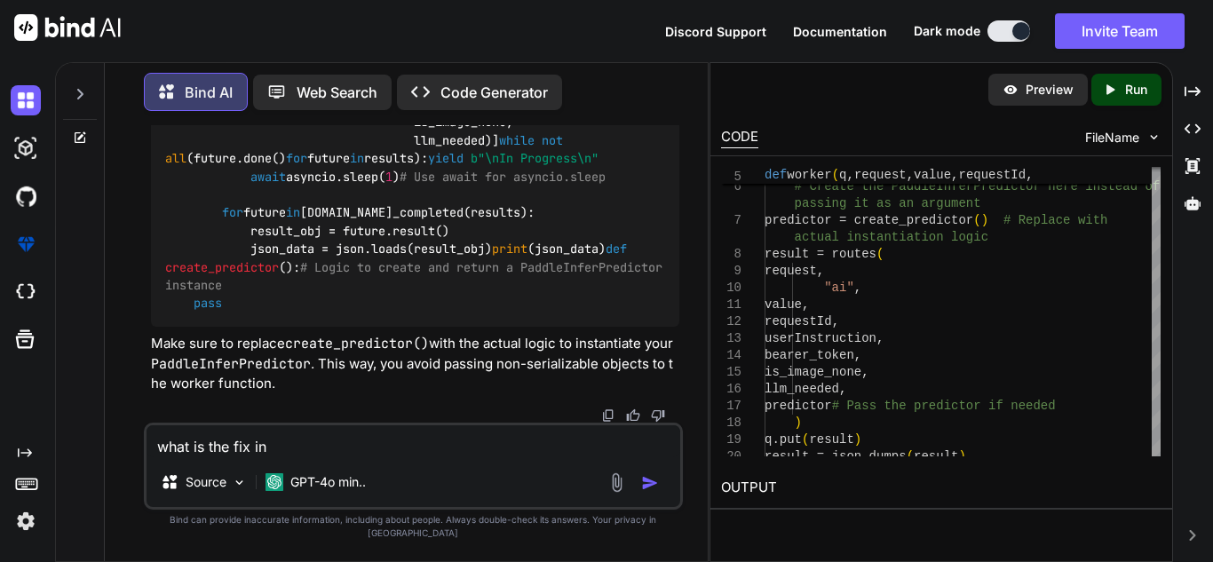
type textarea "what is the fix in a"
type textarea "x"
type textarea "what is the fix in ab"
type textarea "x"
type textarea "what is the fix in abo"
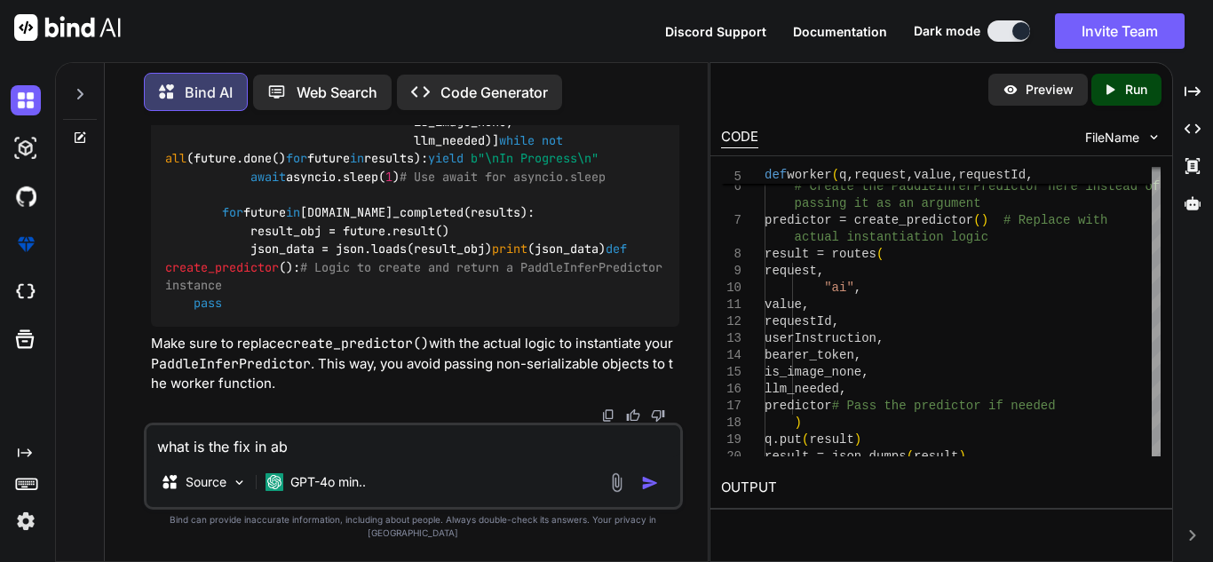
type textarea "x"
type textarea "what is the fix in abov"
type textarea "x"
type textarea "what is the fix in above"
type textarea "x"
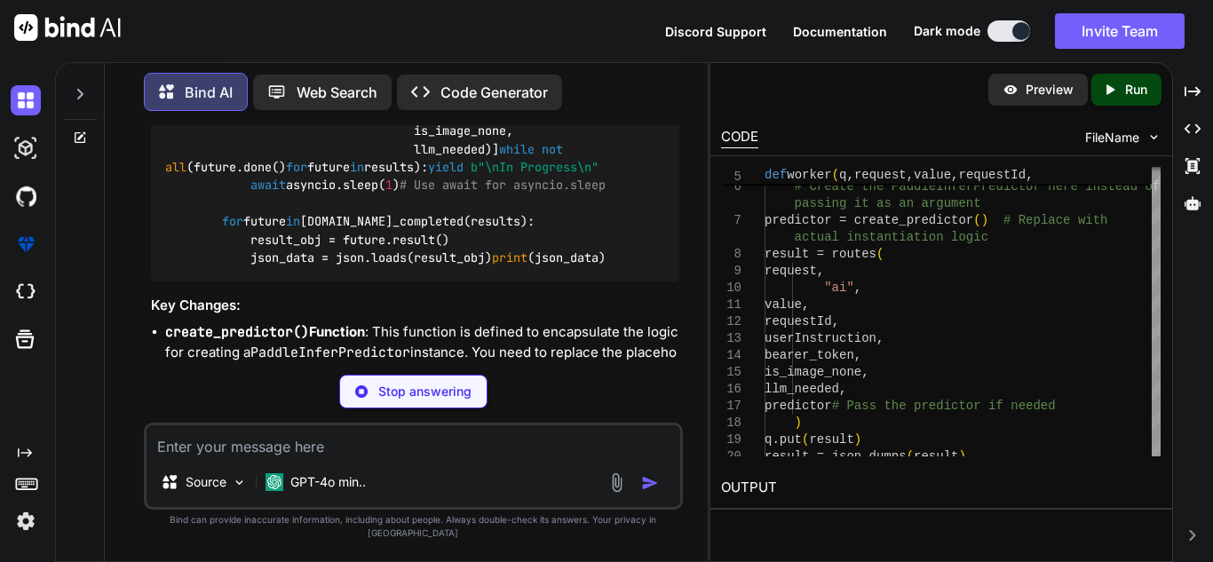
scroll to position [4789, 0]
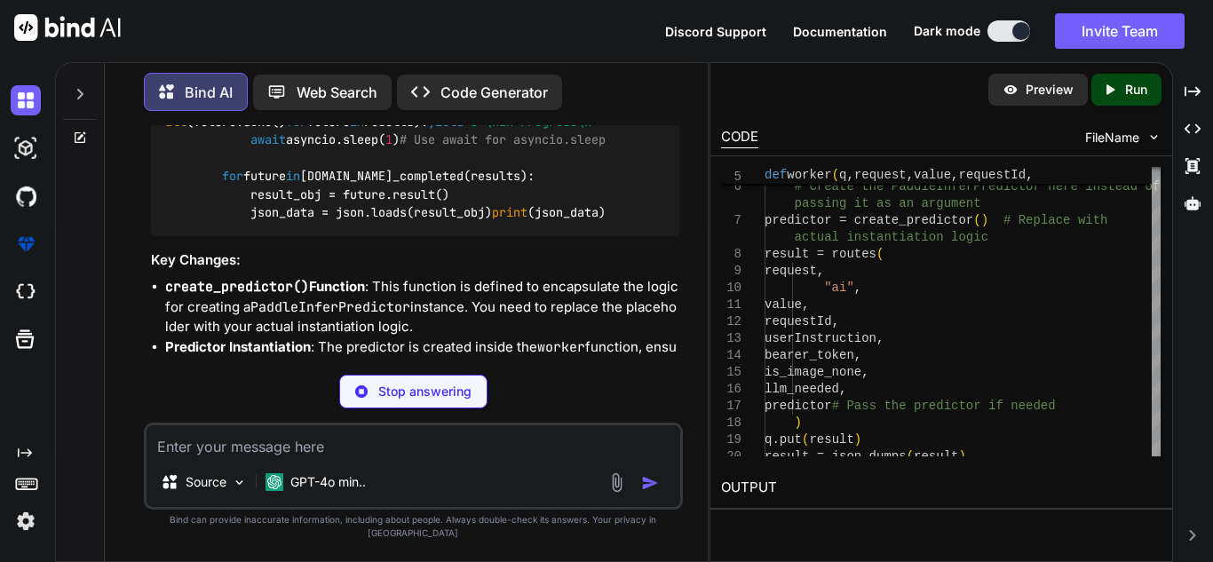
type textarea "x"
type textarea "asyncio.sleep for future in [DOMAIN_NAME]_completed(results): result_obj = futu…"
type textarea "x"
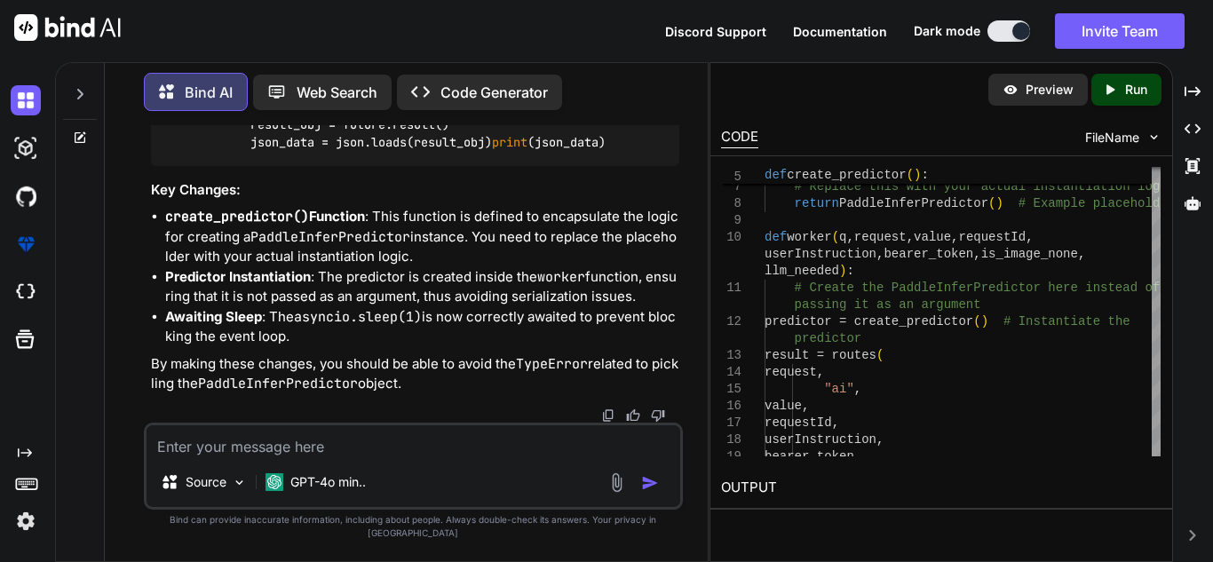
scroll to position [5239, 0]
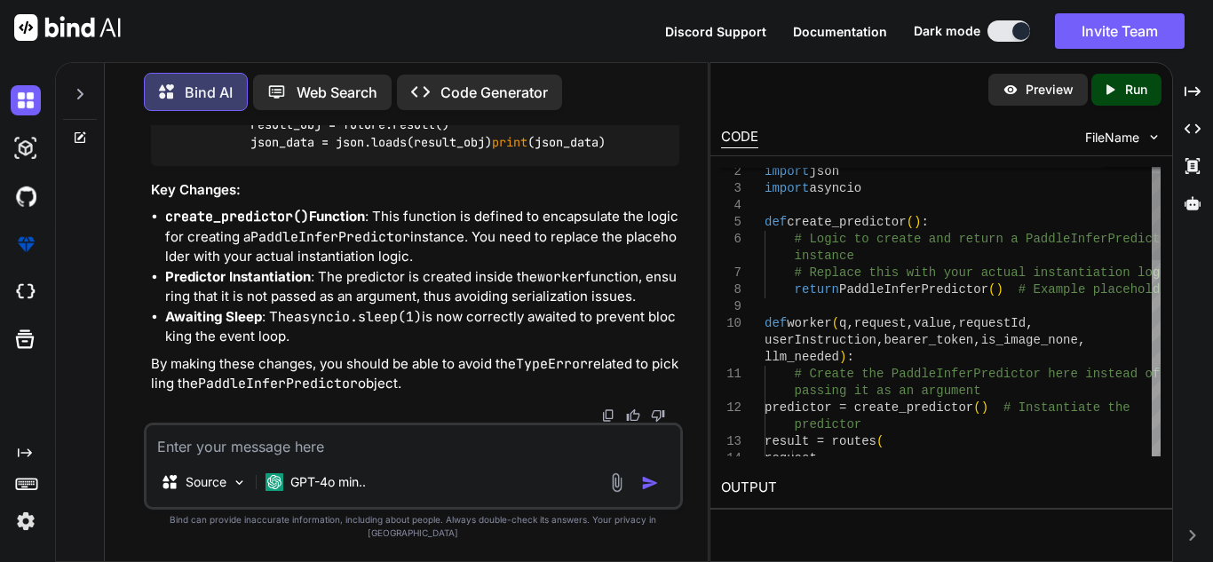
type textarea "import concurrent.futures import json import asyncio def create_predictor(): # …"
